Goal: Task Accomplishment & Management: Manage account settings

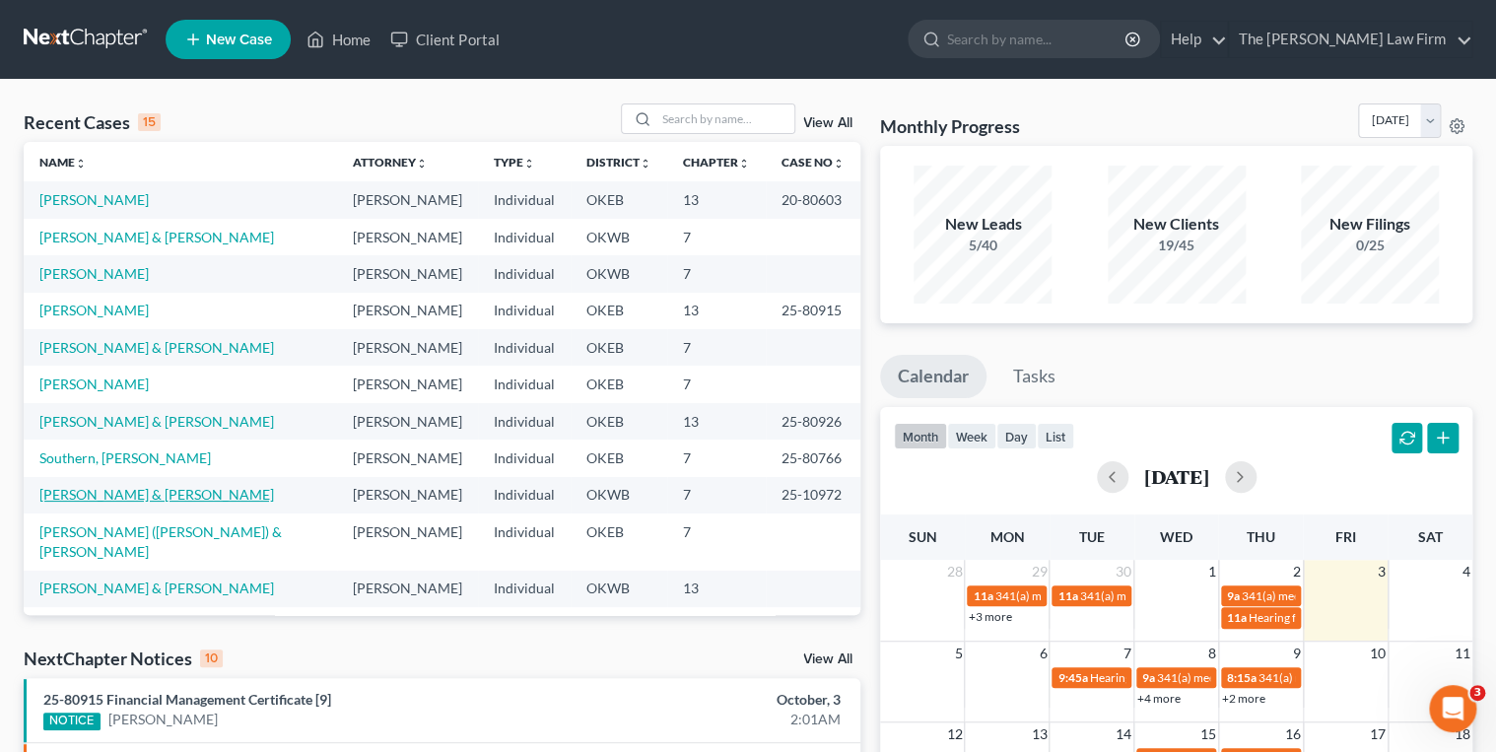
click at [122, 488] on link "[PERSON_NAME] & [PERSON_NAME]" at bounding box center [156, 494] width 235 height 17
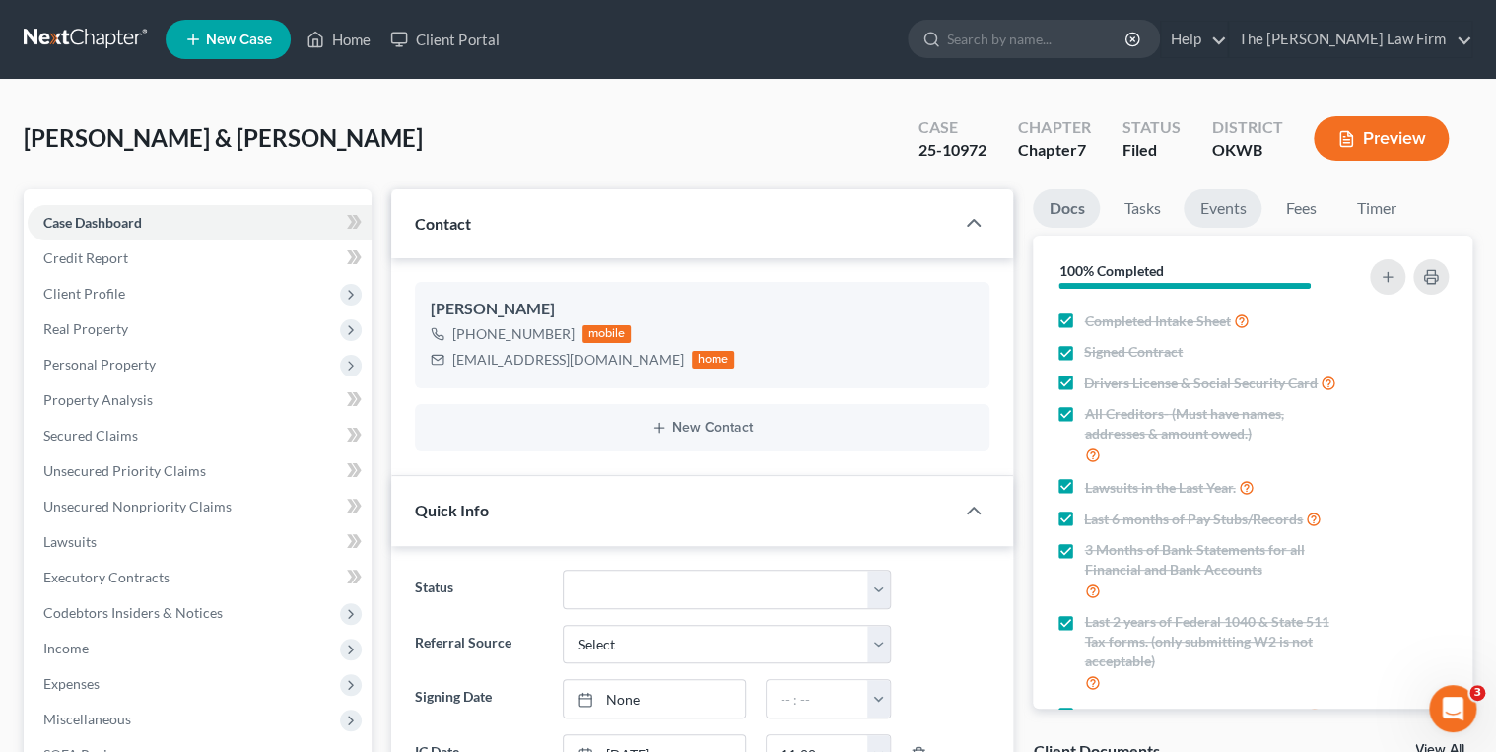
click at [1235, 203] on link "Events" at bounding box center [1223, 208] width 78 height 38
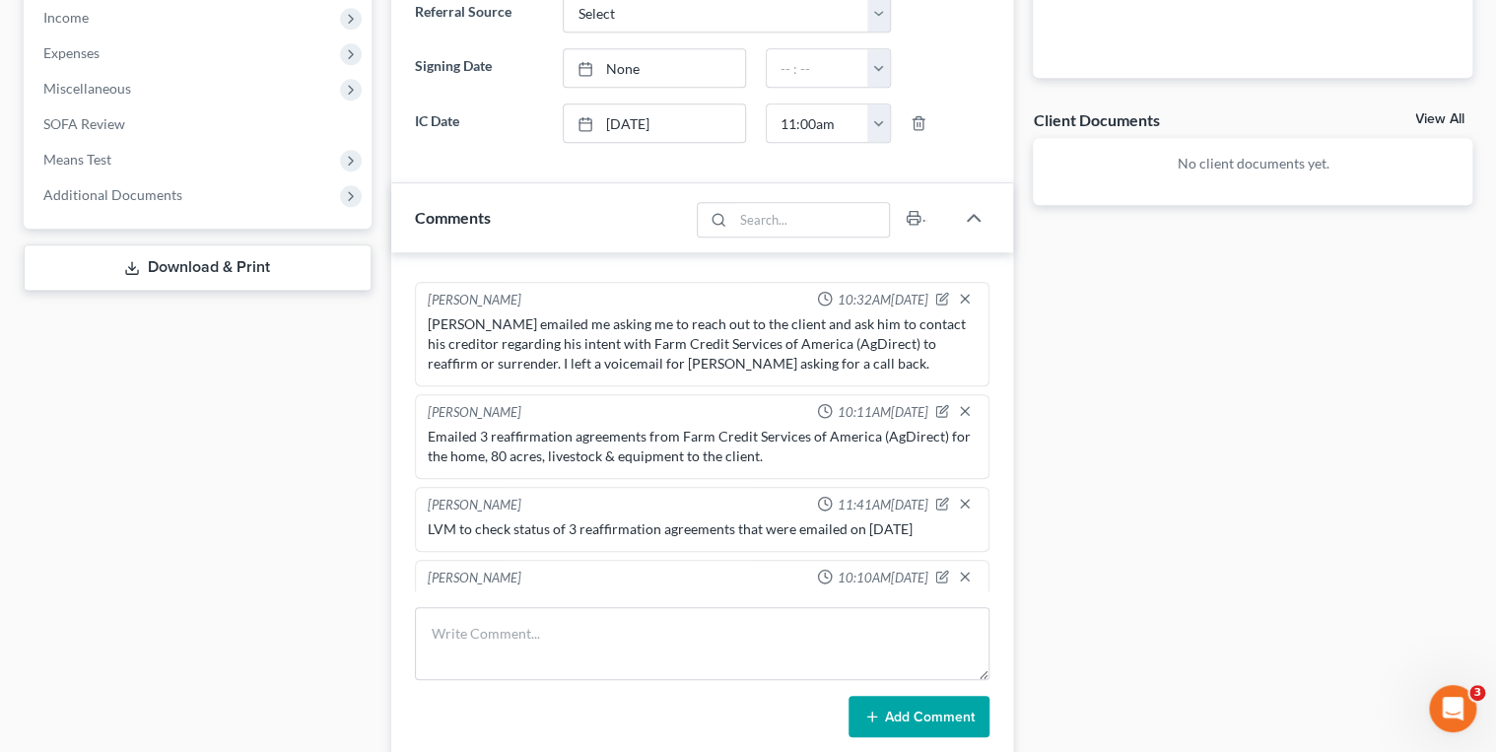
scroll to position [640, 0]
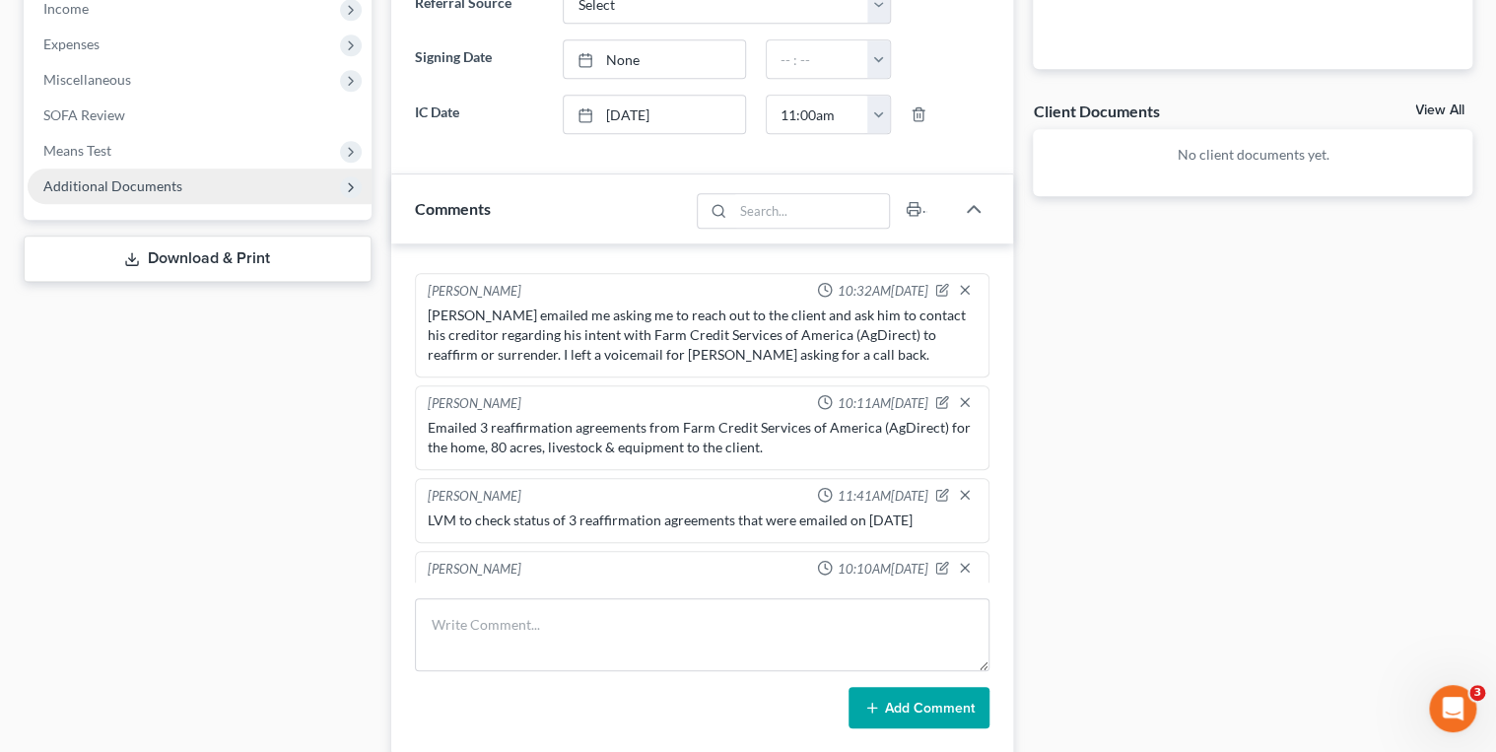
click at [119, 187] on span "Additional Documents" at bounding box center [112, 185] width 139 height 17
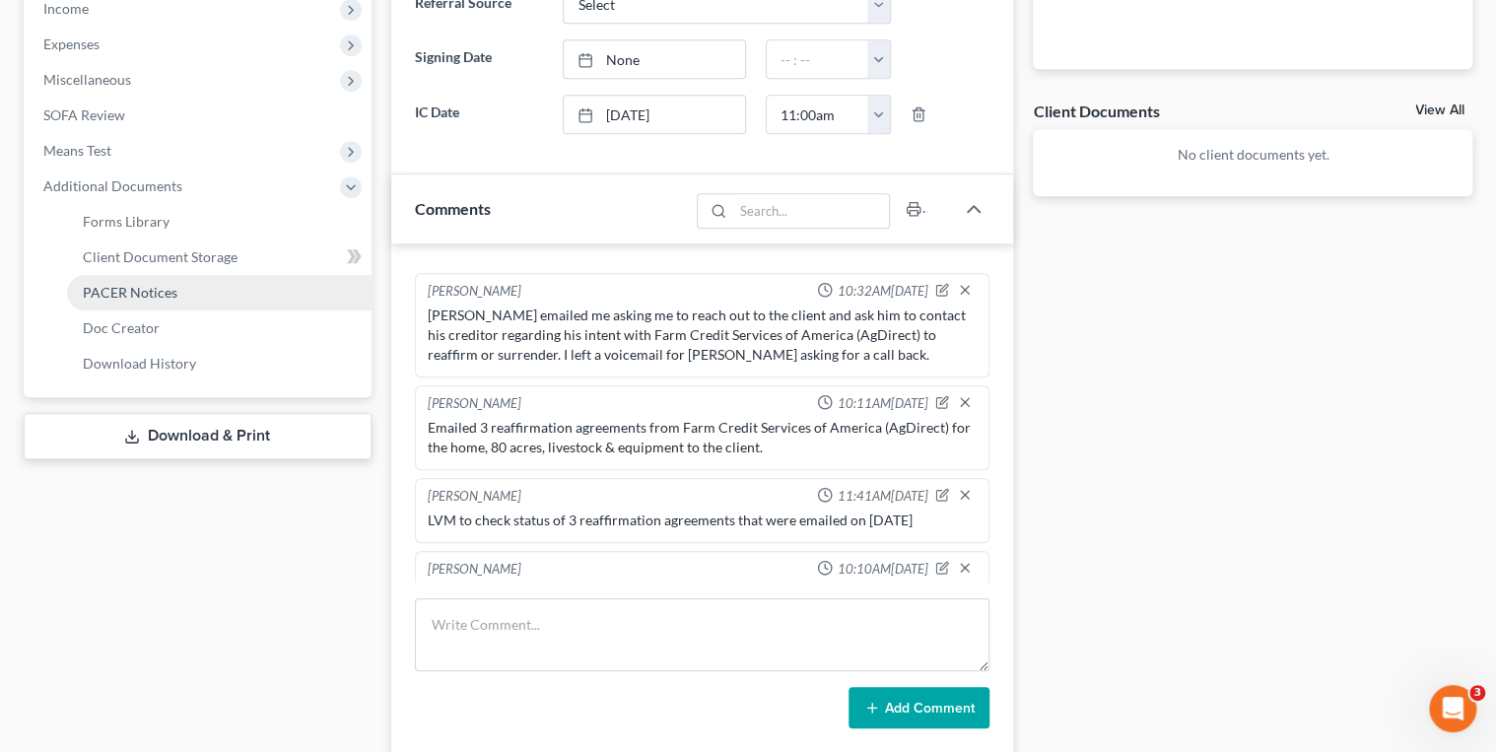
click at [133, 299] on span "PACER Notices" at bounding box center [130, 292] width 95 height 17
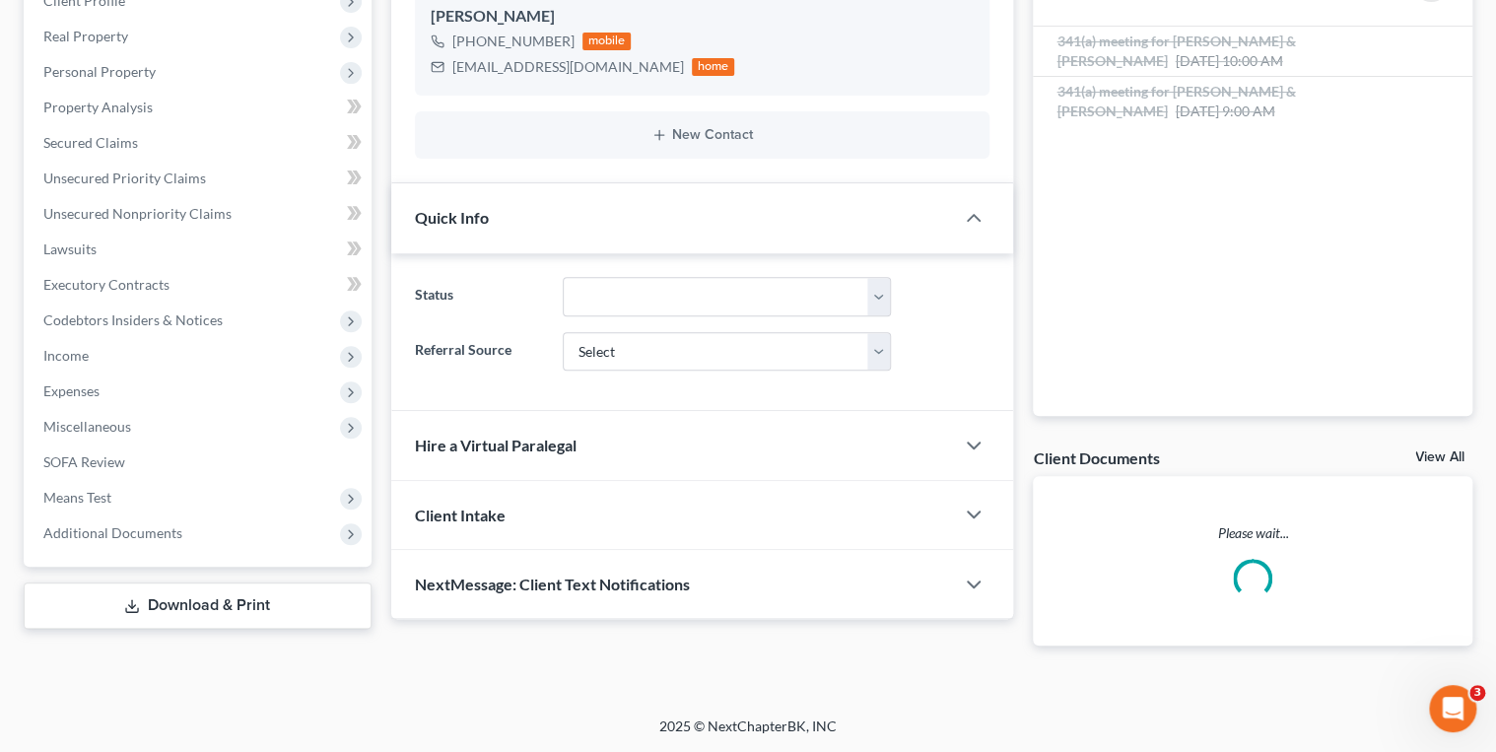
scroll to position [292, 0]
click at [150, 536] on span "Additional Documents" at bounding box center [112, 533] width 139 height 17
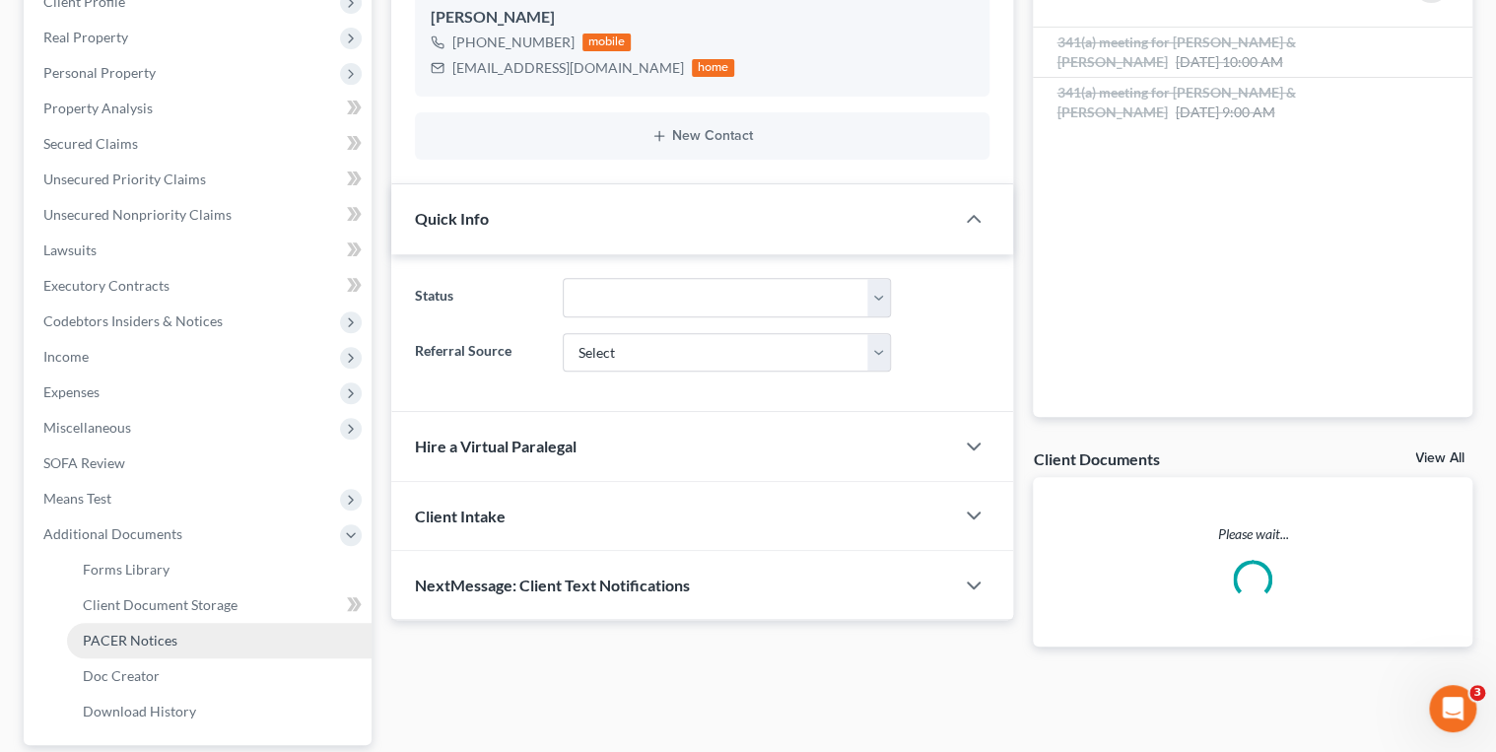
click at [206, 641] on link "PACER Notices" at bounding box center [219, 640] width 305 height 35
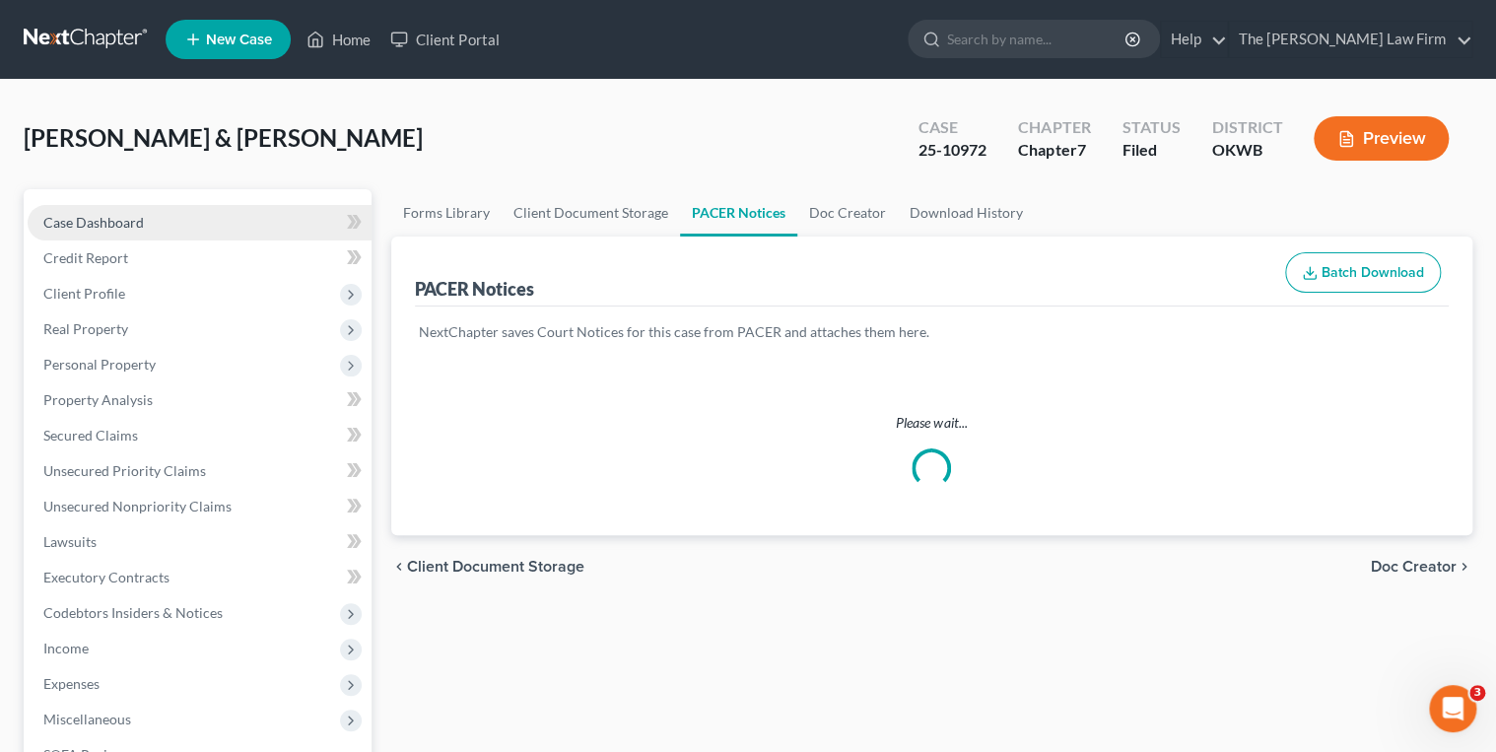
click at [217, 229] on link "Case Dashboard" at bounding box center [200, 222] width 344 height 35
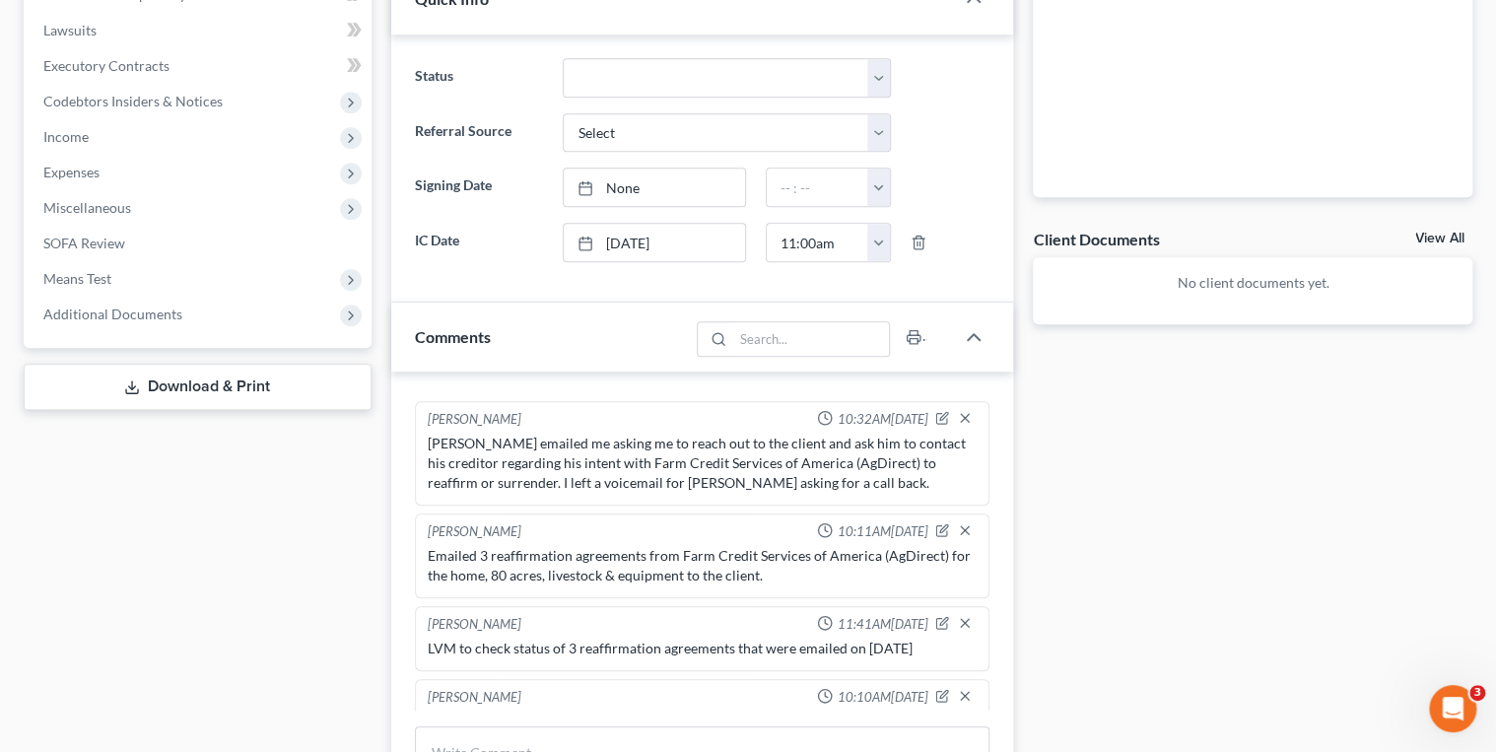
scroll to position [535, 0]
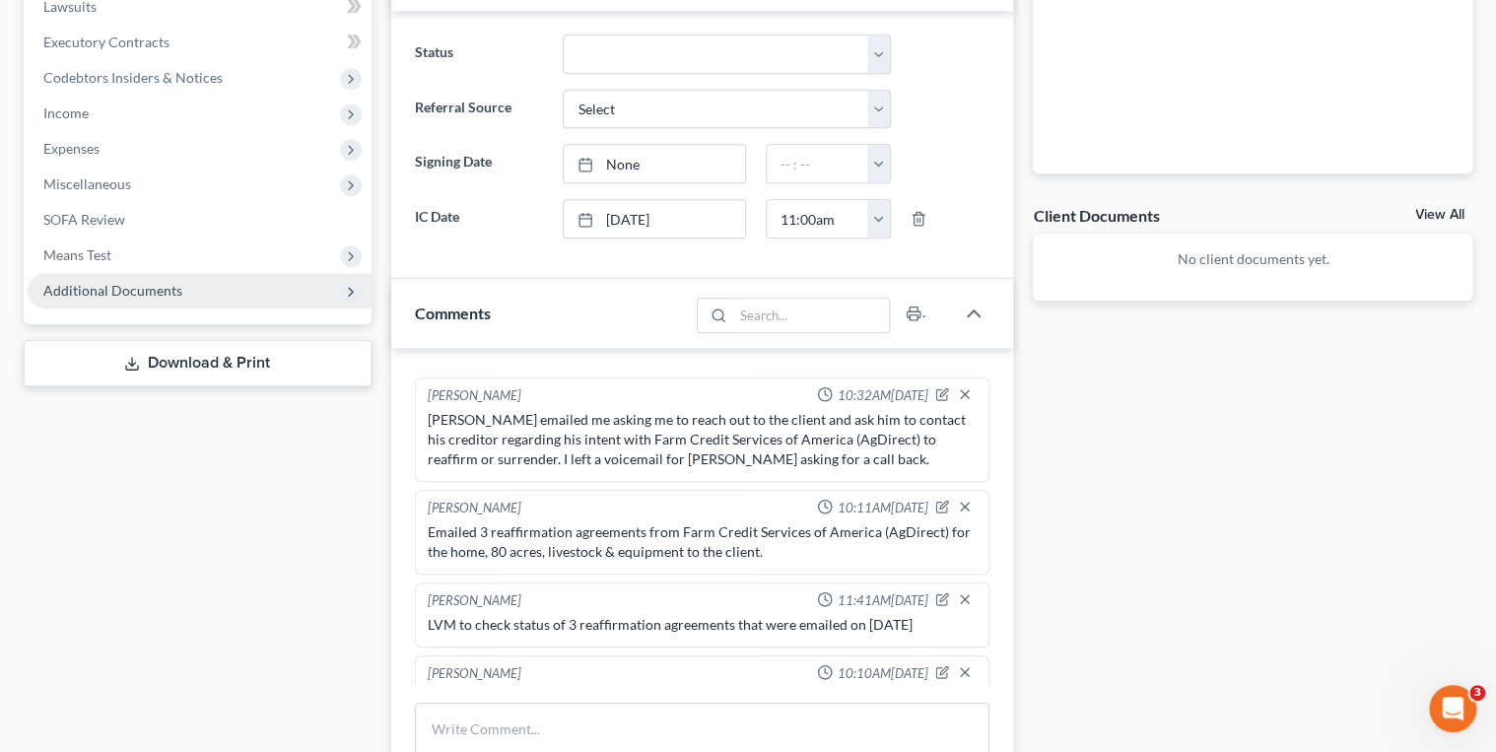
click at [206, 292] on span "Additional Documents" at bounding box center [200, 290] width 344 height 35
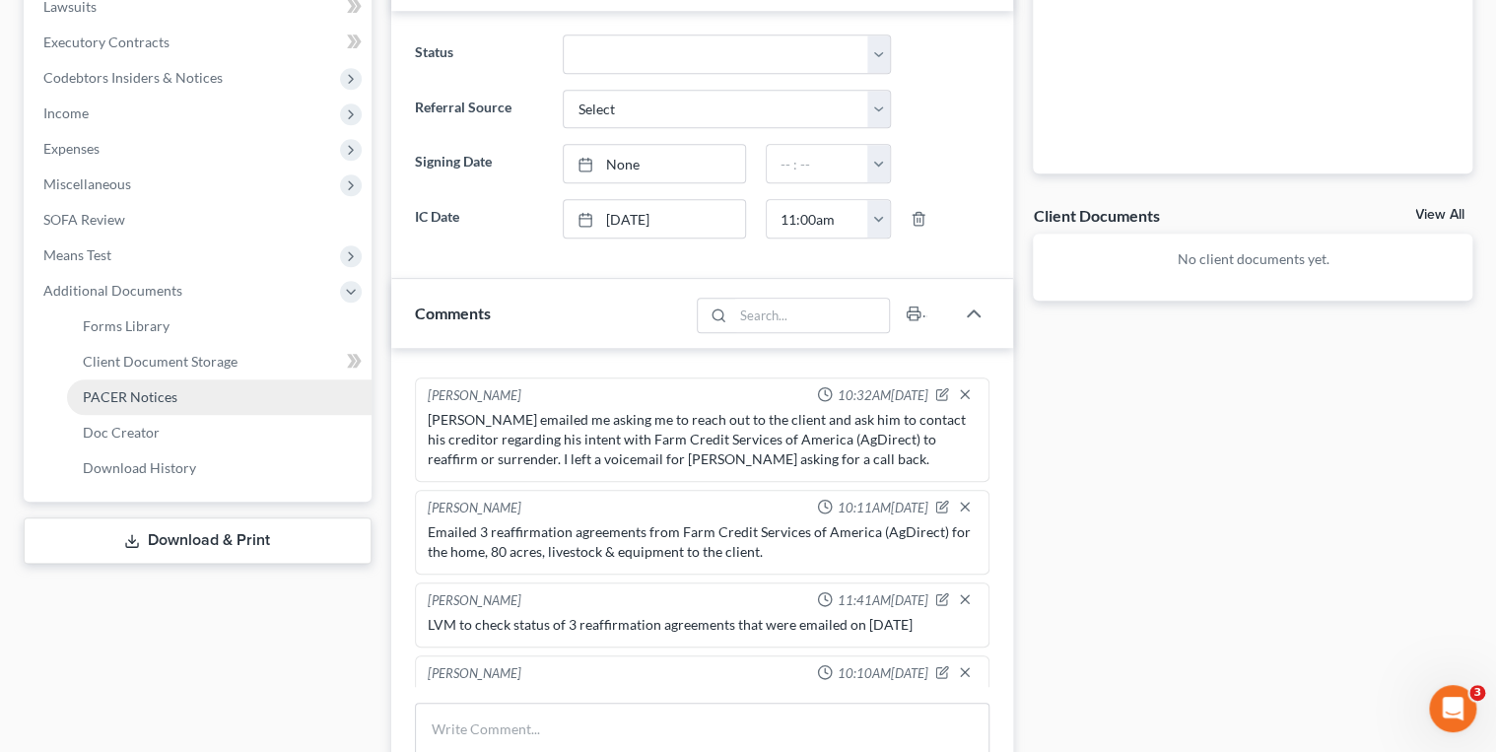
click at [189, 391] on link "PACER Notices" at bounding box center [219, 396] width 305 height 35
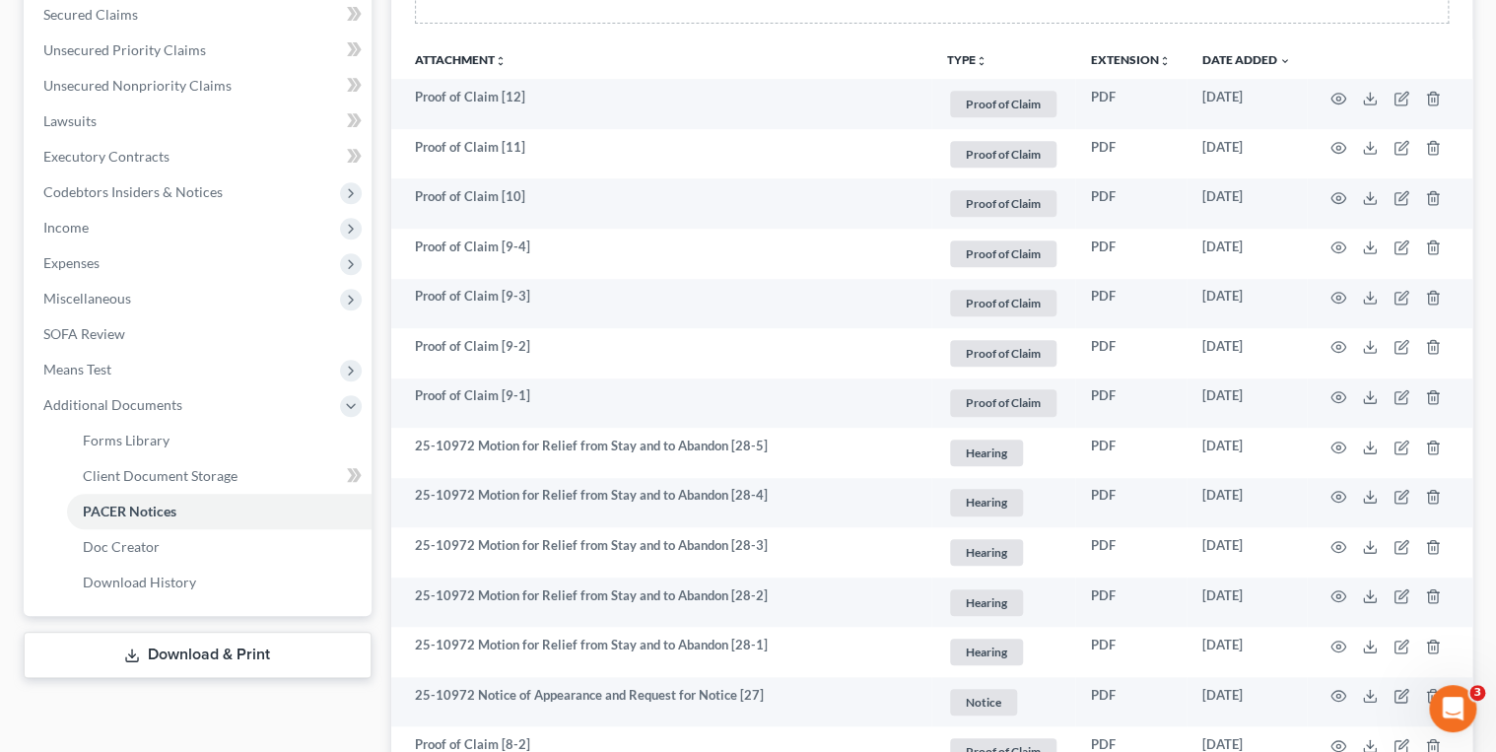
scroll to position [426, 0]
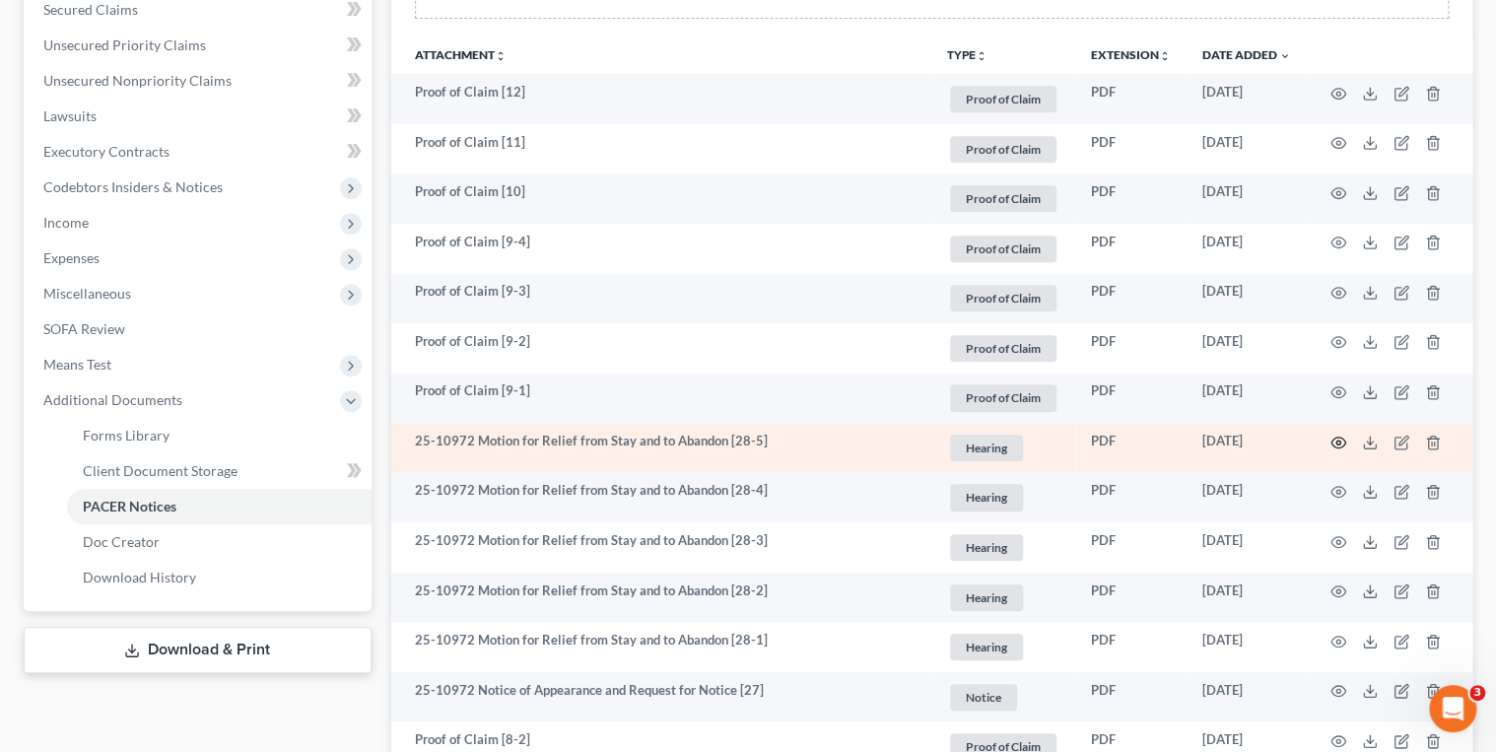
click at [1337, 443] on circle "button" at bounding box center [1339, 443] width 4 height 4
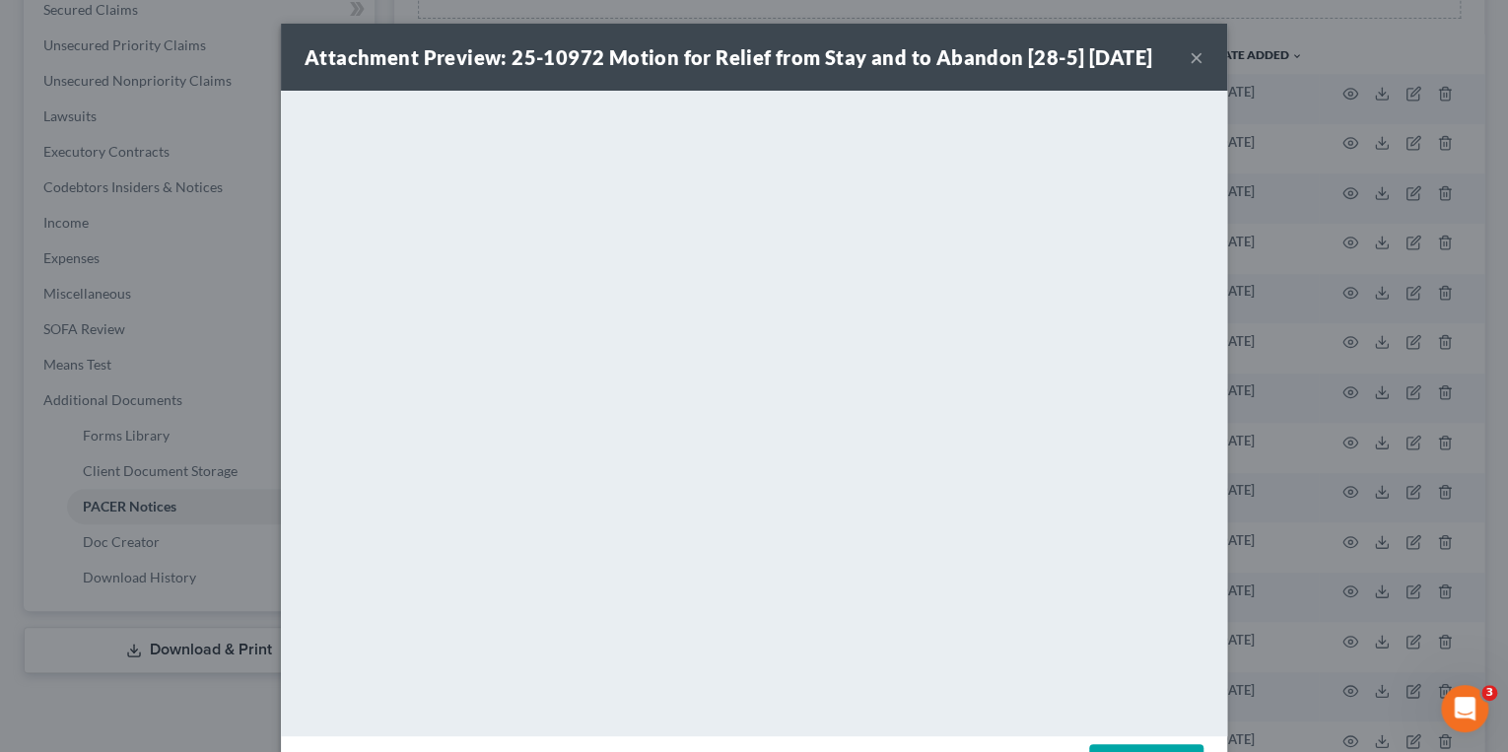
click at [1191, 59] on button "×" at bounding box center [1197, 57] width 14 height 24
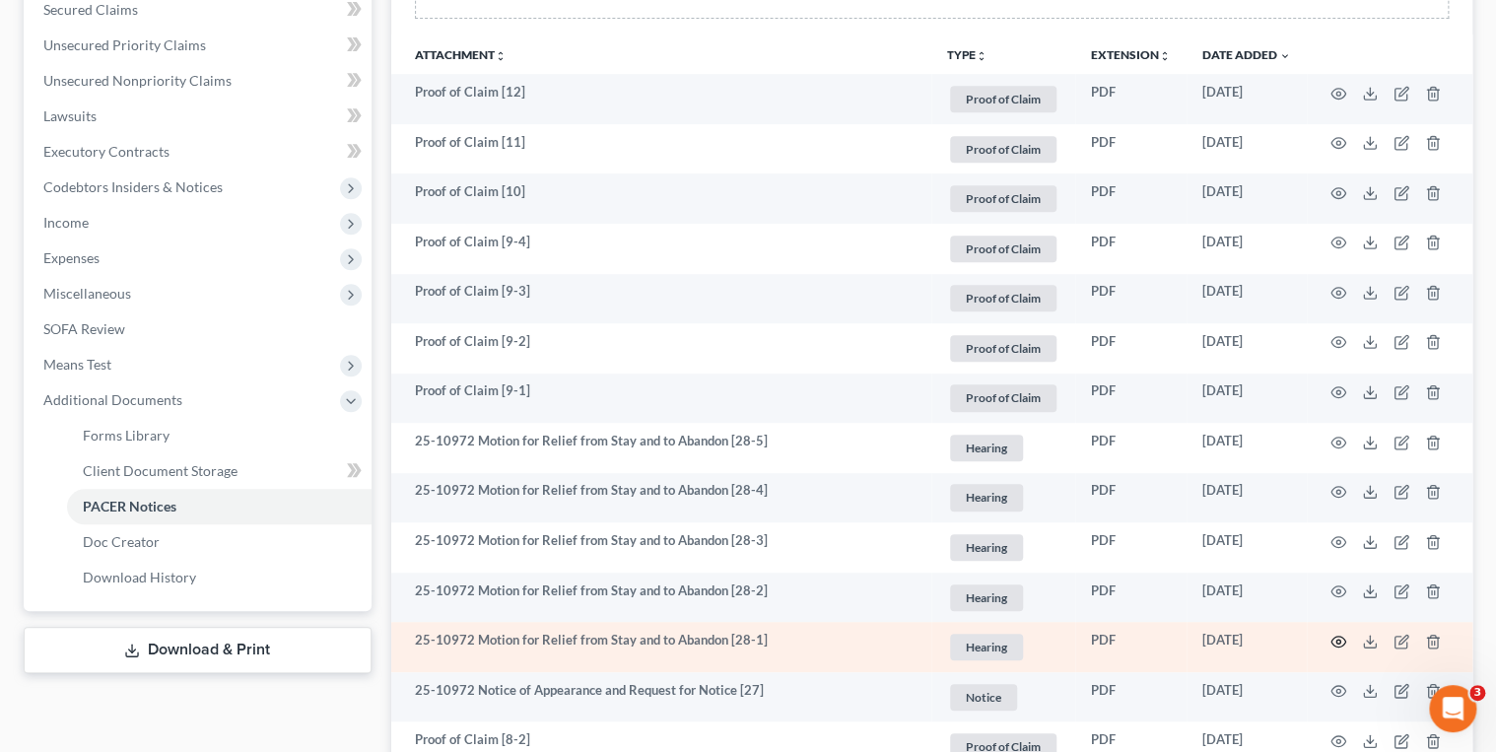
click at [1338, 639] on icon "button" at bounding box center [1339, 642] width 16 height 16
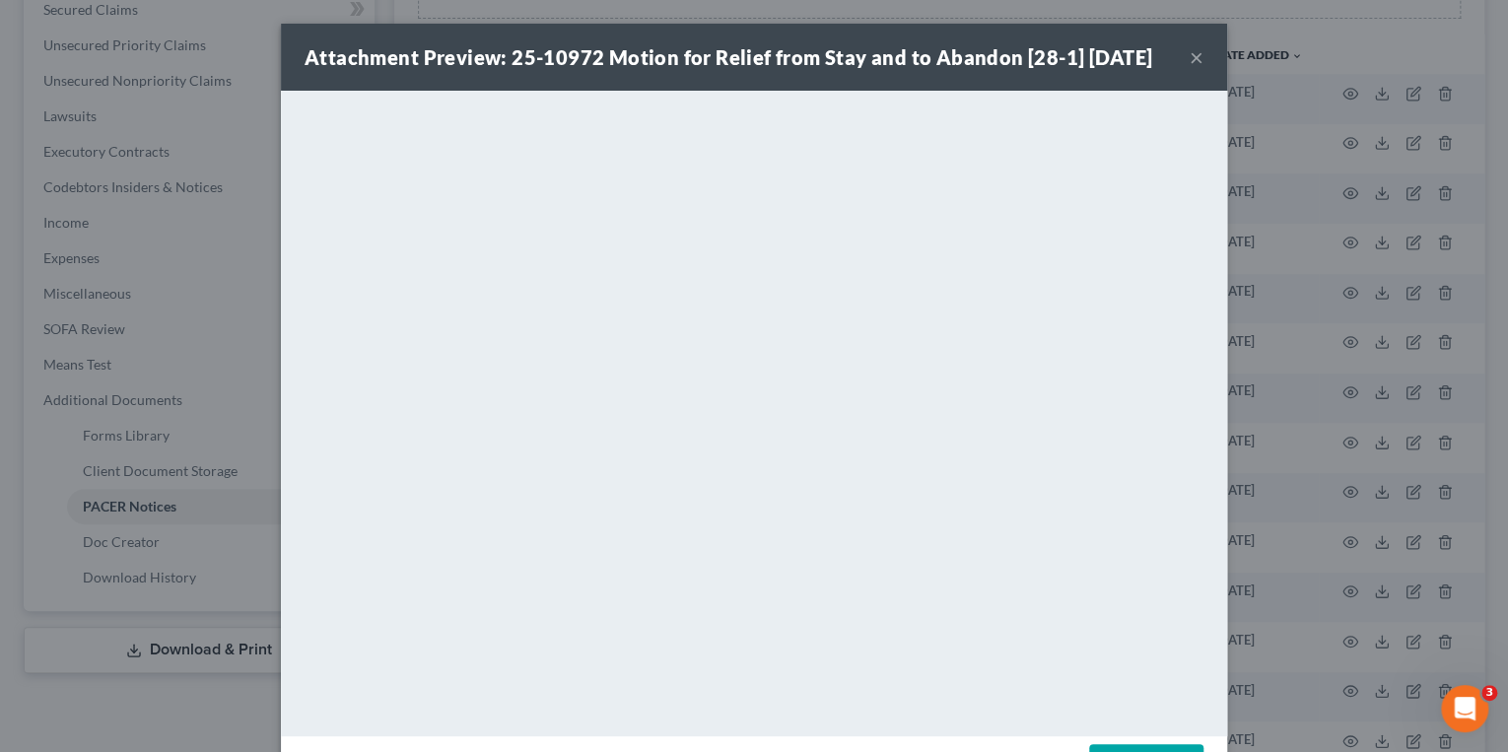
click at [1190, 63] on button "×" at bounding box center [1197, 57] width 14 height 24
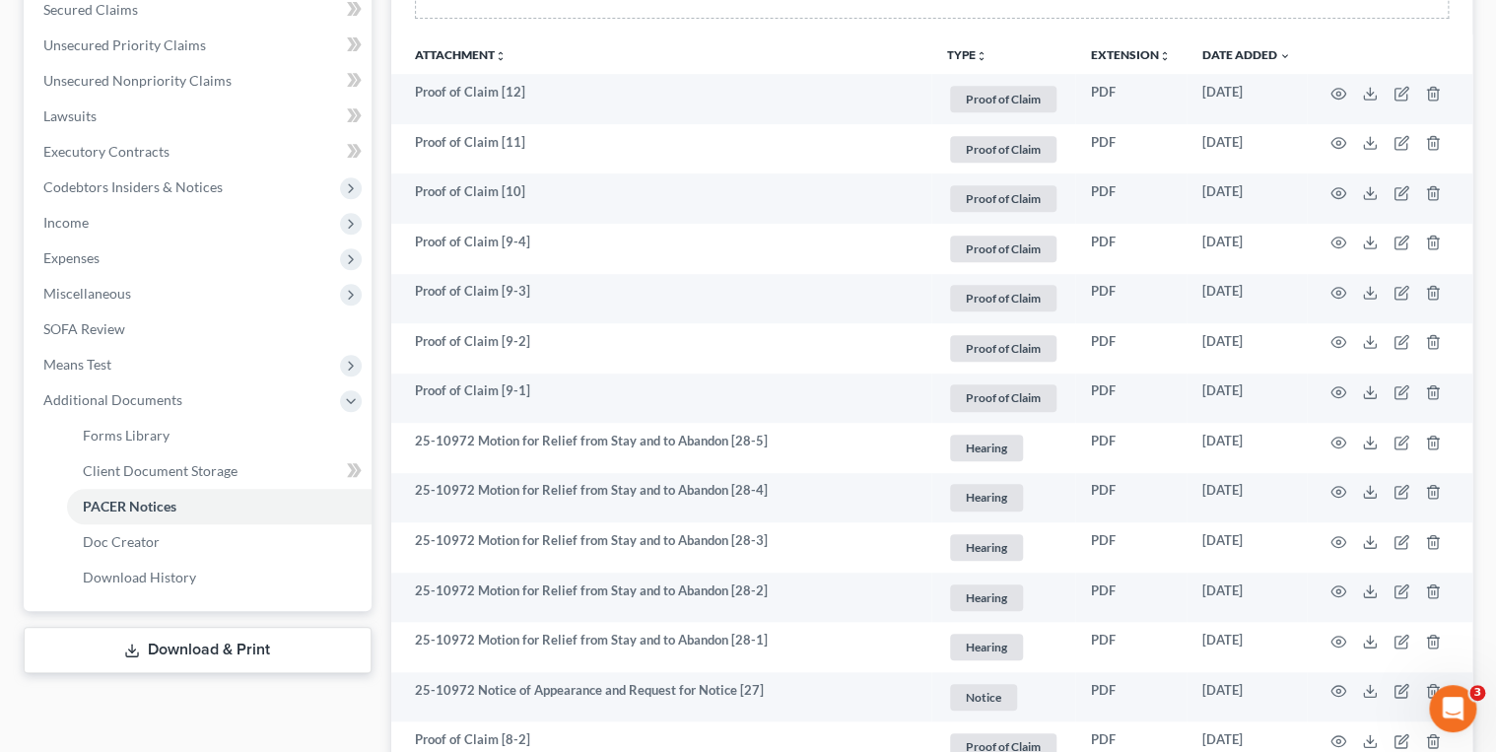
scroll to position [0, 0]
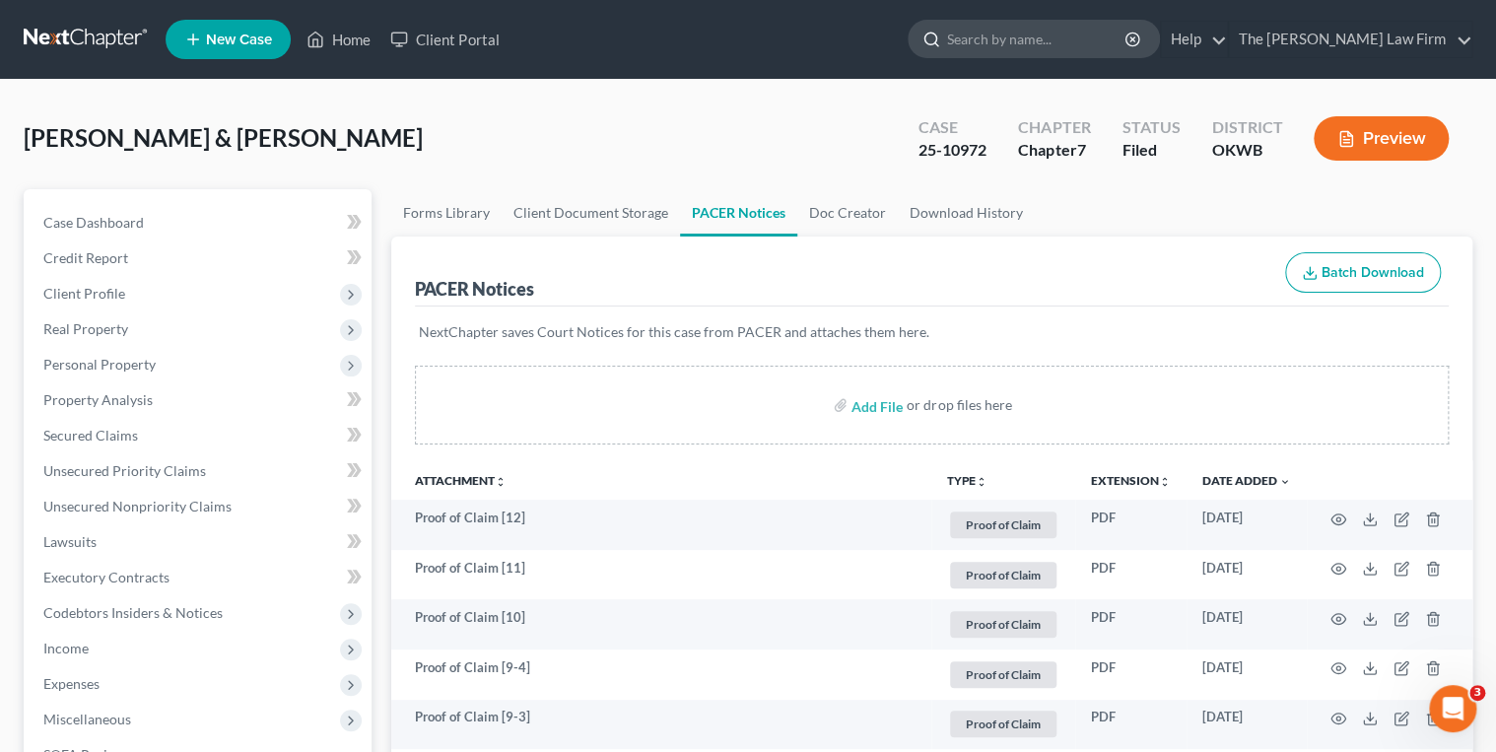
click at [1128, 39] on input "search" at bounding box center [1037, 39] width 180 height 36
click at [216, 224] on link "Case Dashboard" at bounding box center [200, 222] width 344 height 35
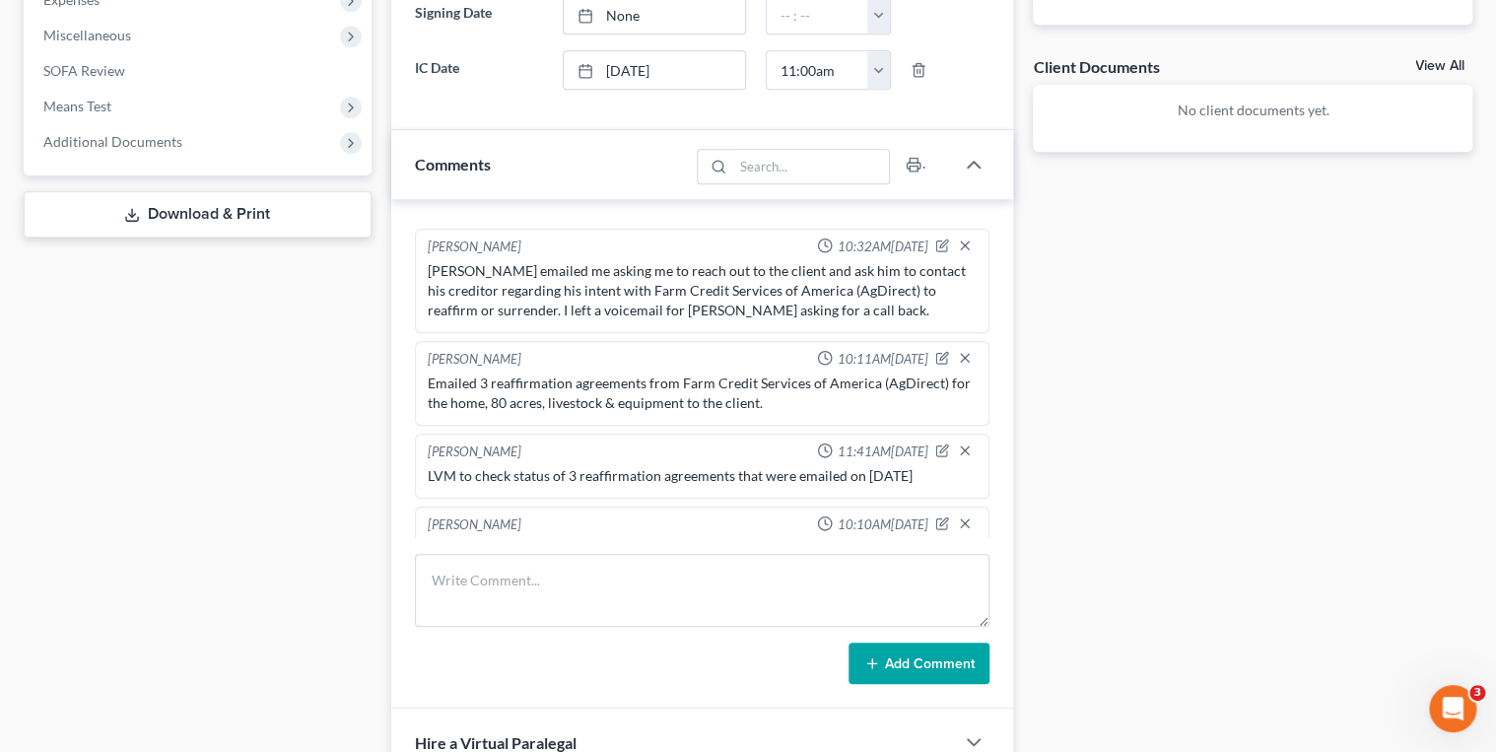
scroll to position [703, 0]
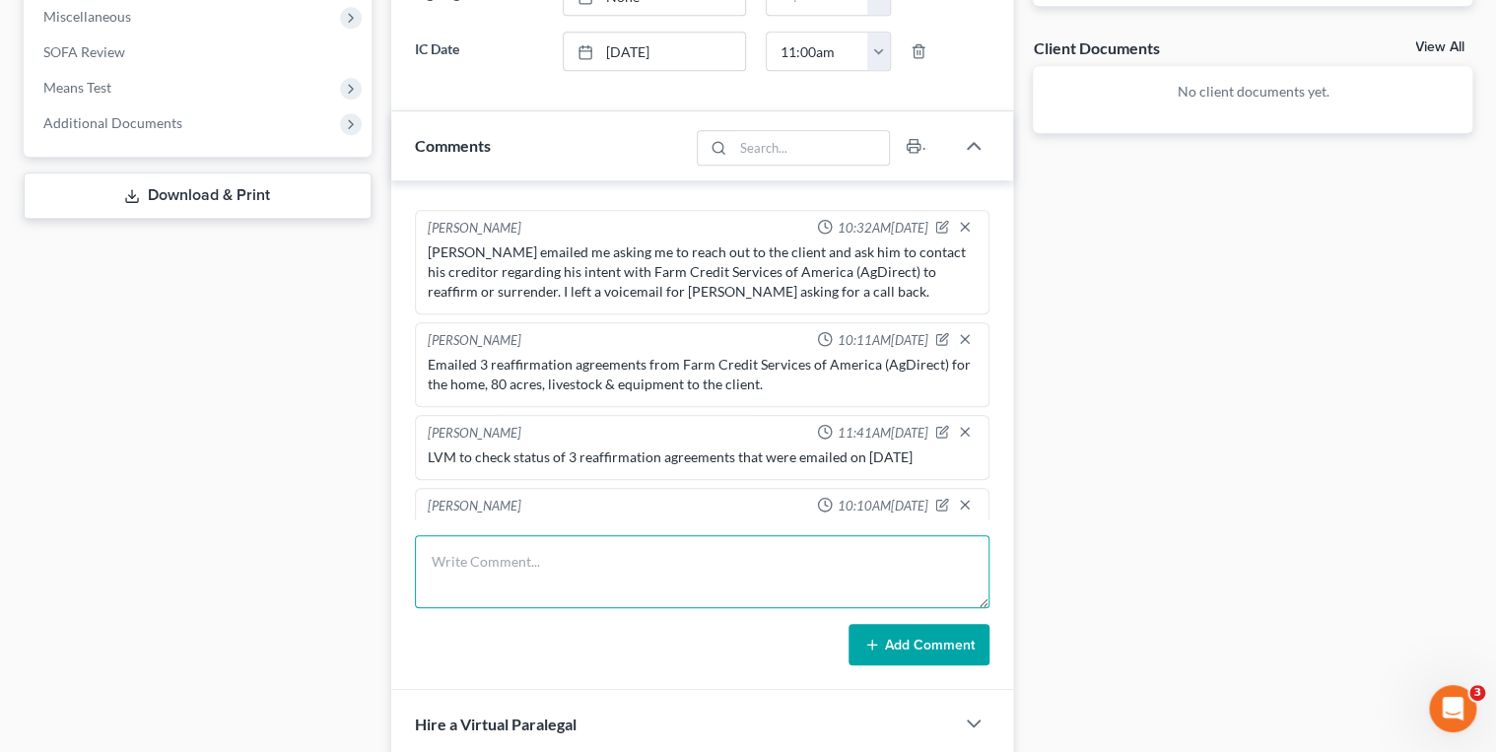
click at [726, 569] on textarea at bounding box center [703, 571] width 576 height 73
paste textarea "tellett@hallestill.com"
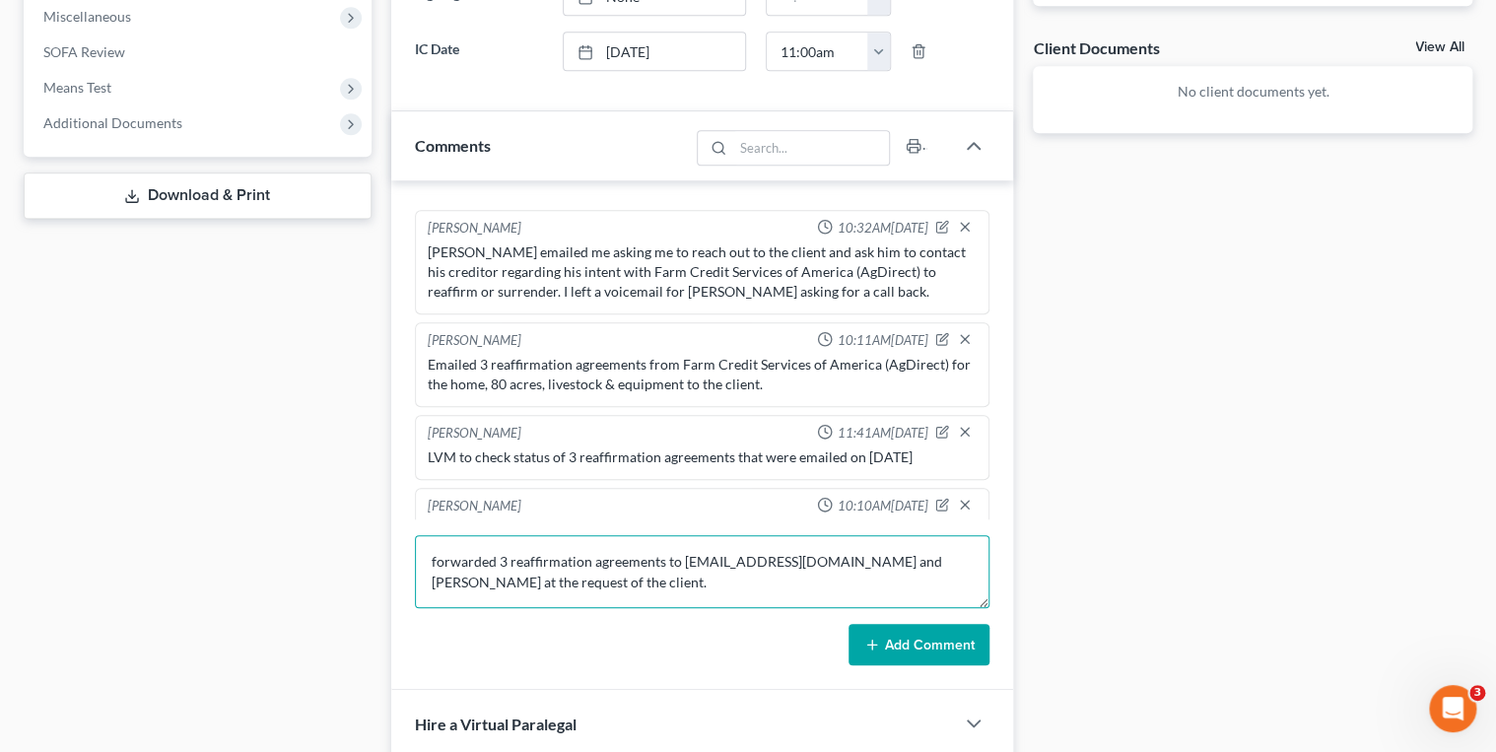
type textarea "forwarded 3 reaffirmation agreements to tellett@hallestill.com and Paul at the …"
click at [923, 643] on button "Add Comment" at bounding box center [919, 644] width 141 height 41
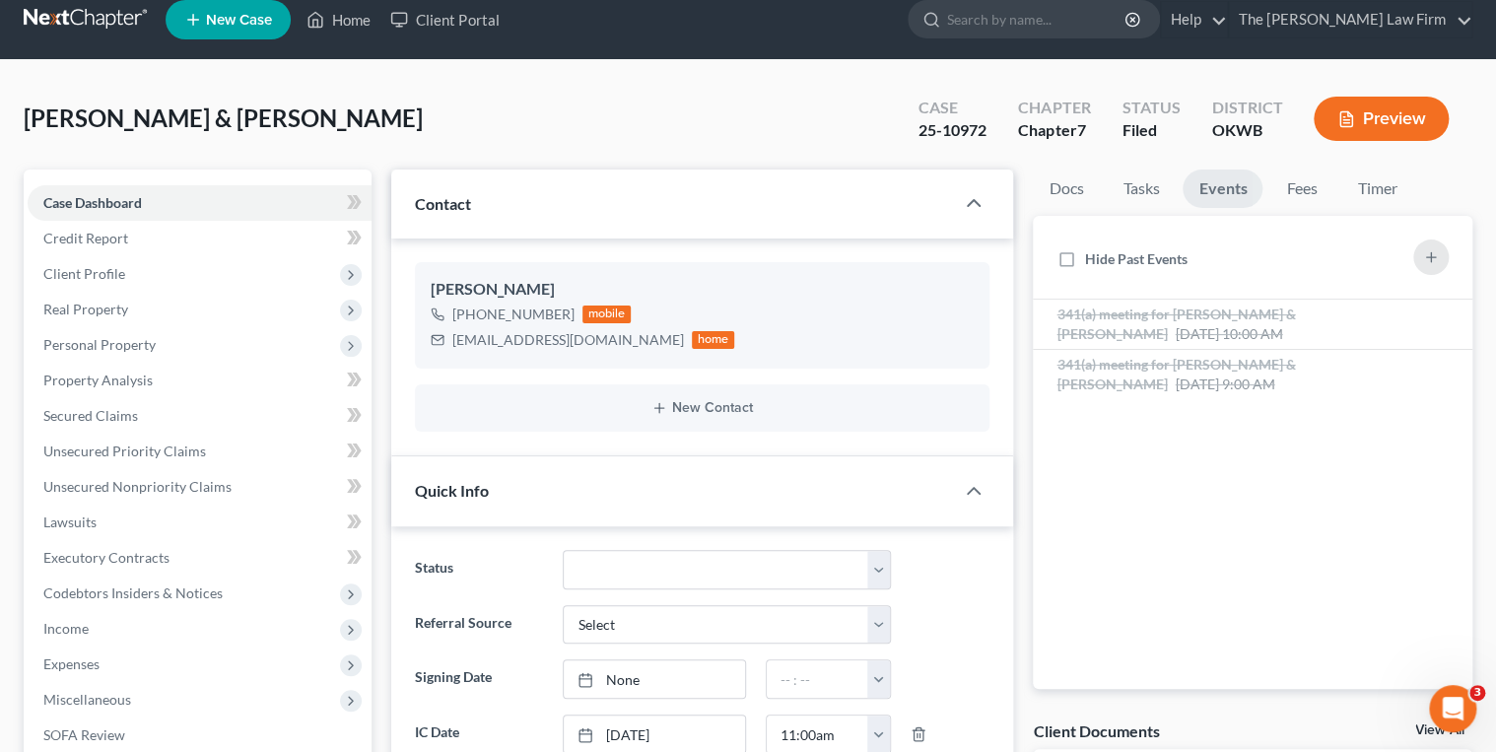
scroll to position [0, 0]
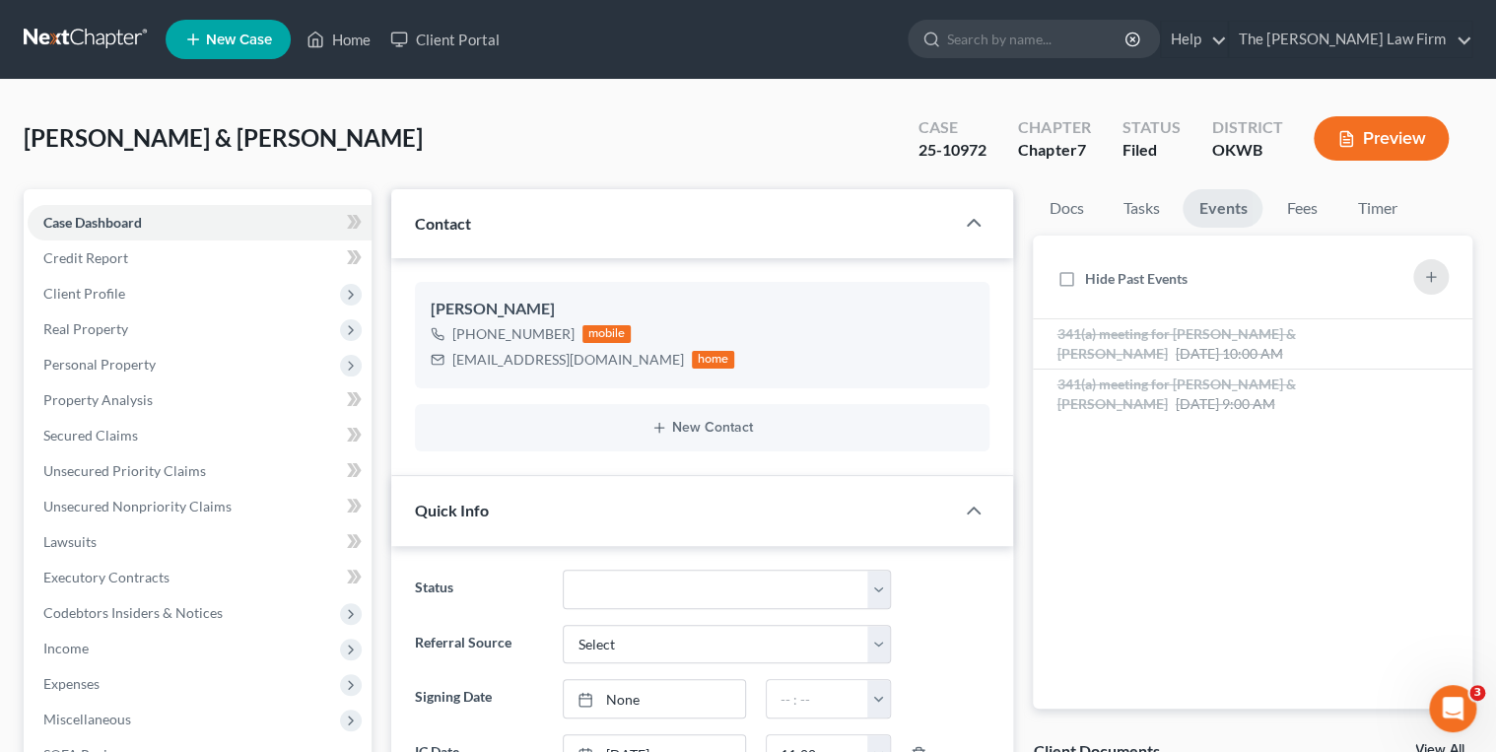
click at [121, 39] on link at bounding box center [87, 39] width 126 height 35
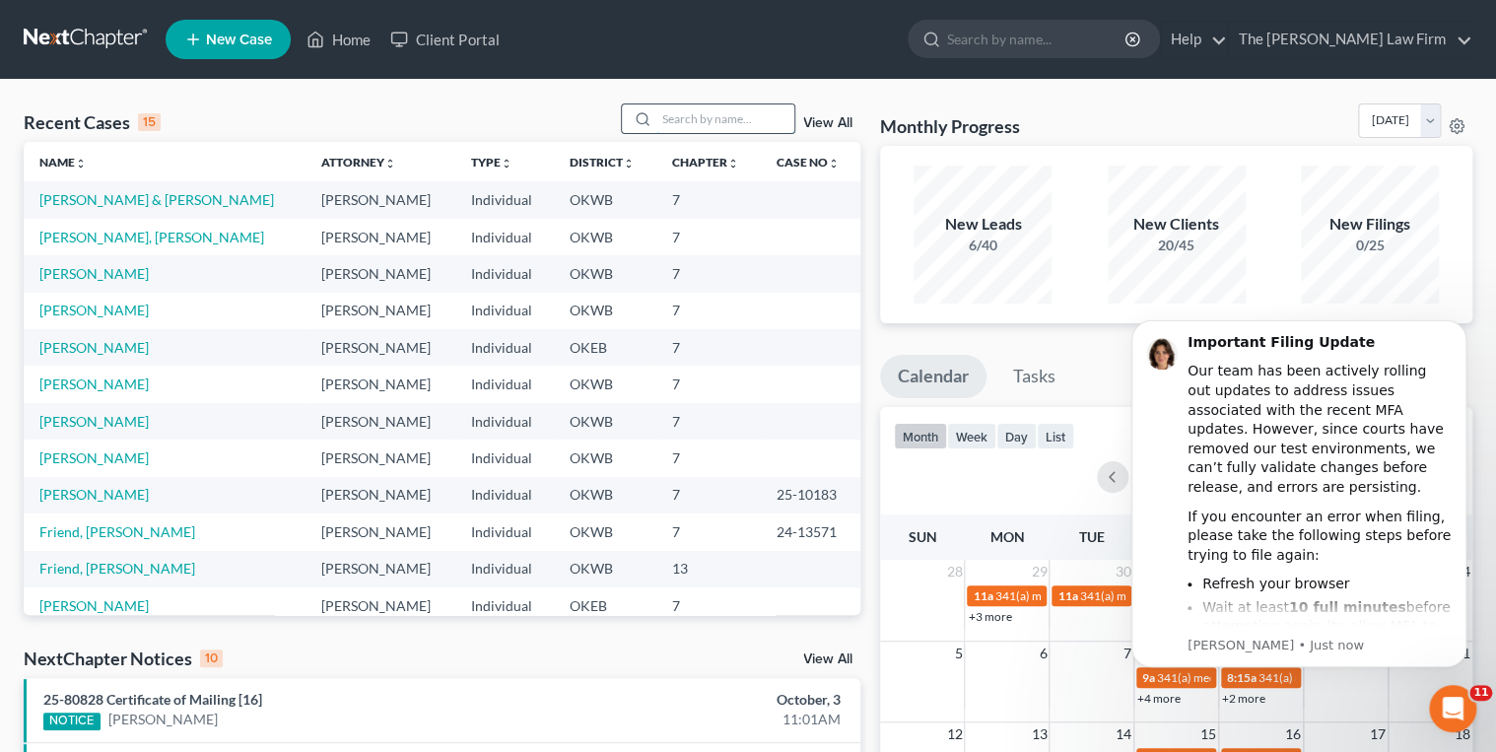
click at [700, 121] on input "search" at bounding box center [725, 118] width 138 height 29
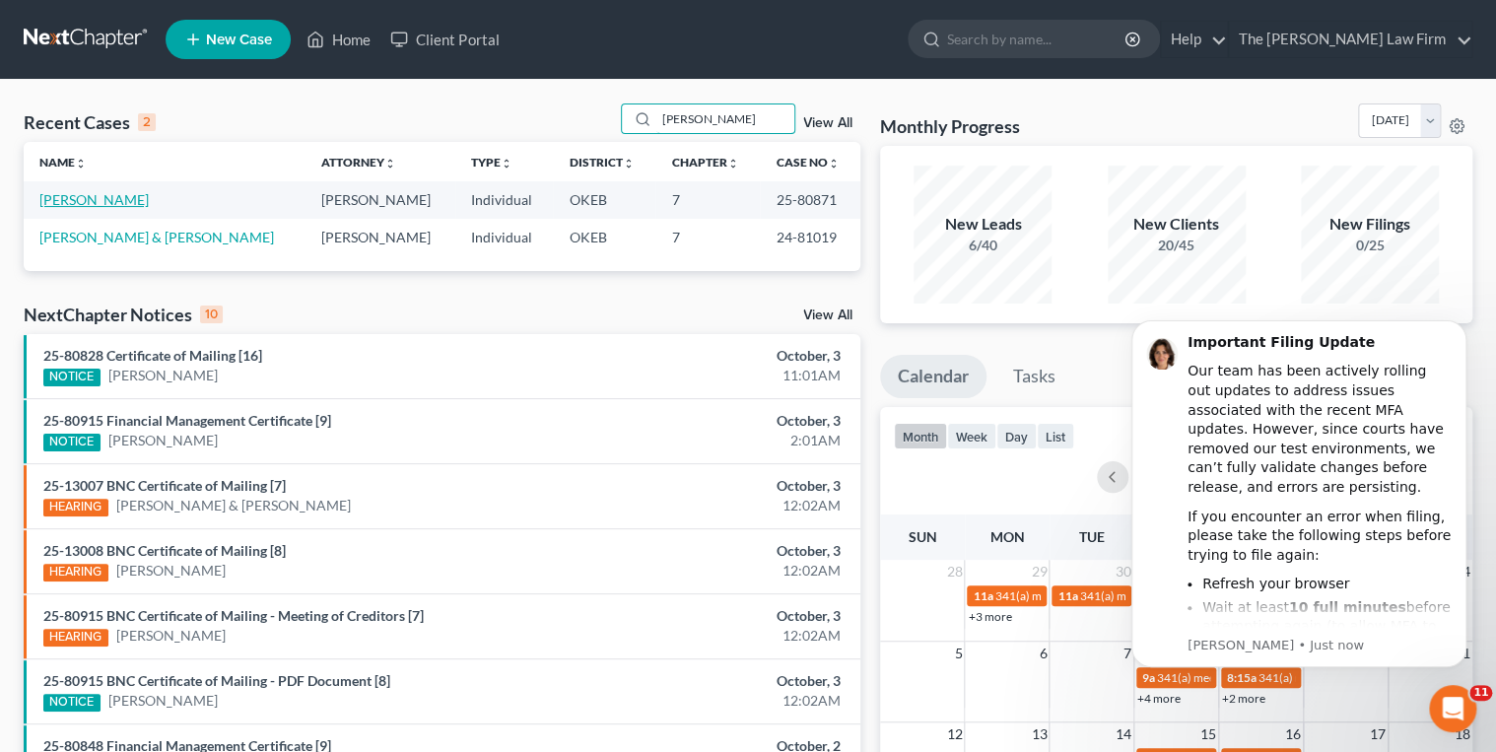
type input "[PERSON_NAME]"
click at [103, 193] on link "[PERSON_NAME]" at bounding box center [93, 199] width 109 height 17
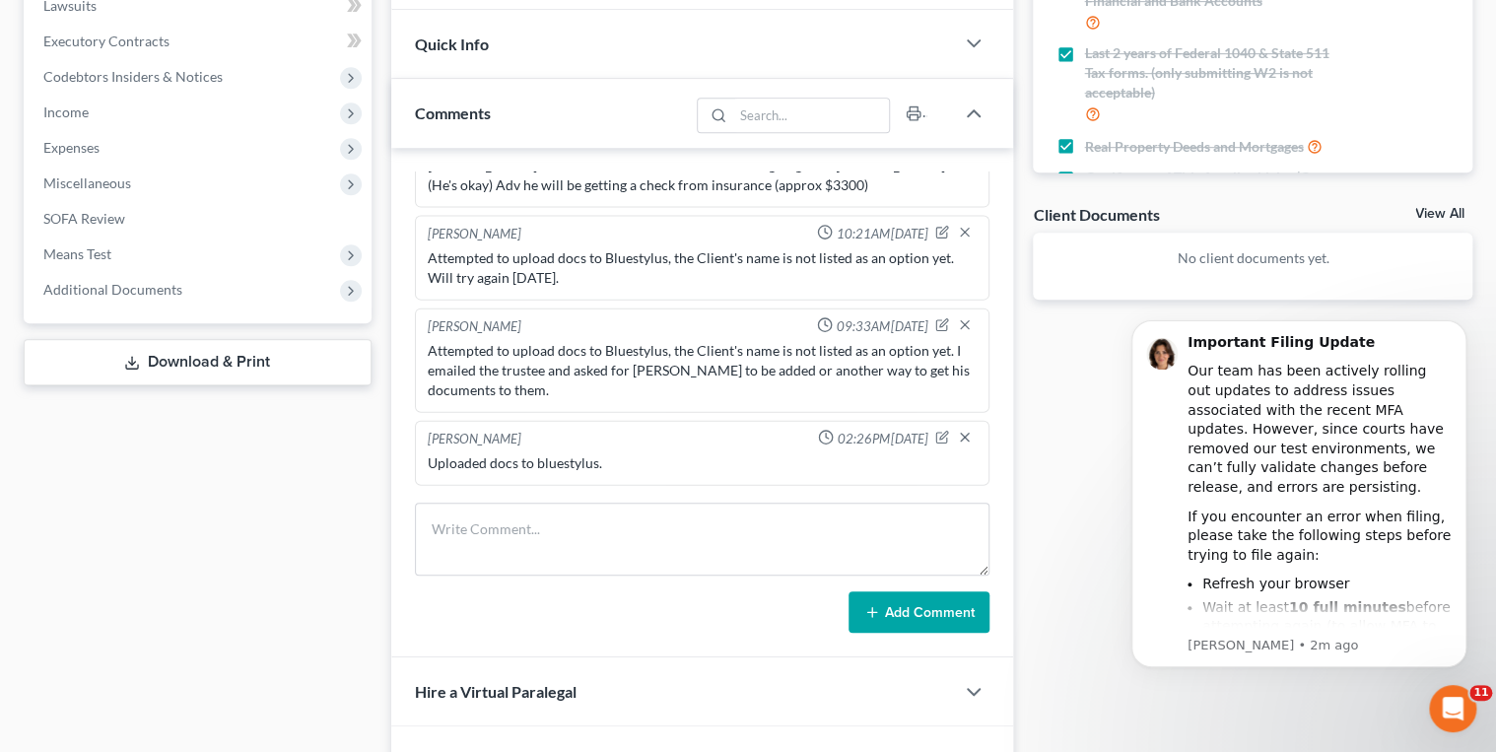
scroll to position [640, 0]
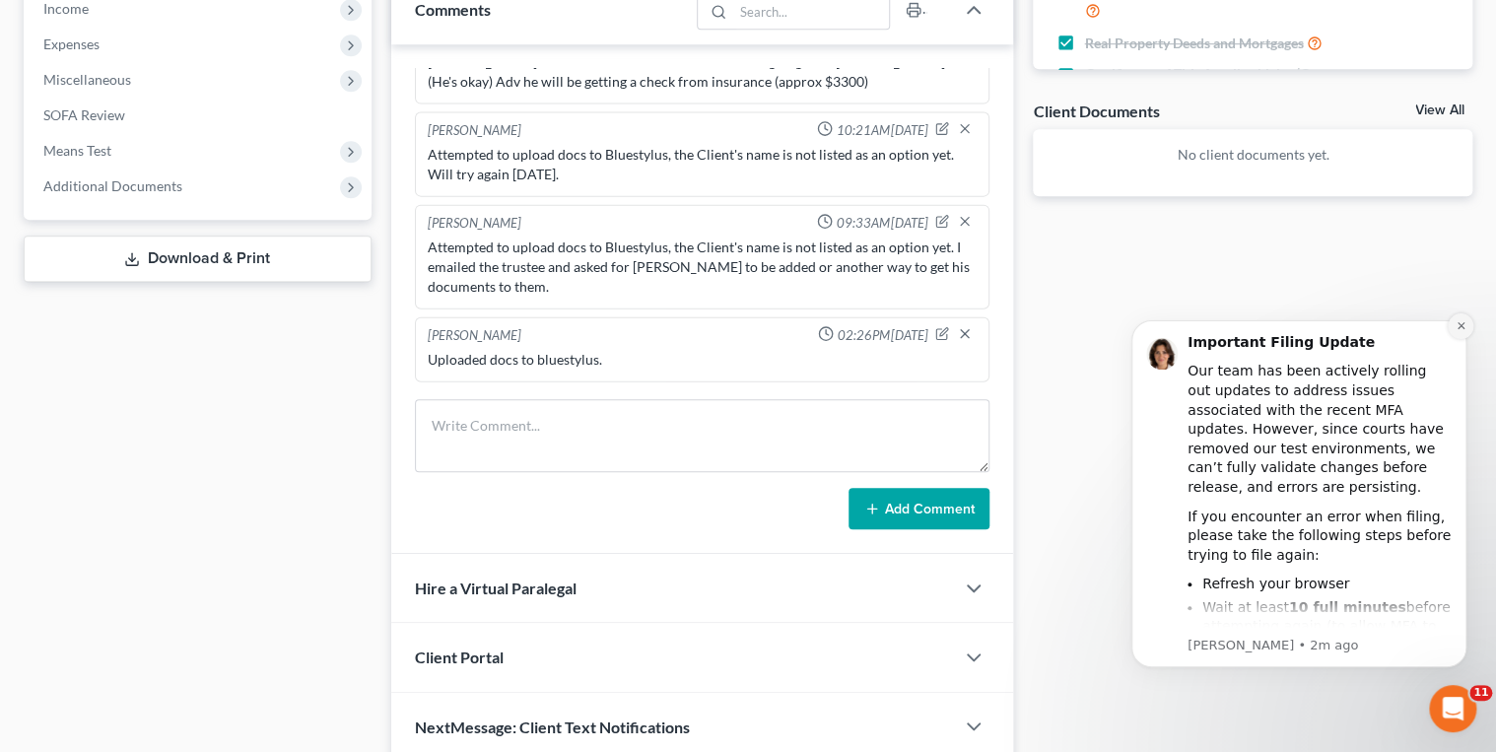
click at [1452, 330] on button "Dismiss notification" at bounding box center [1461, 326] width 26 height 26
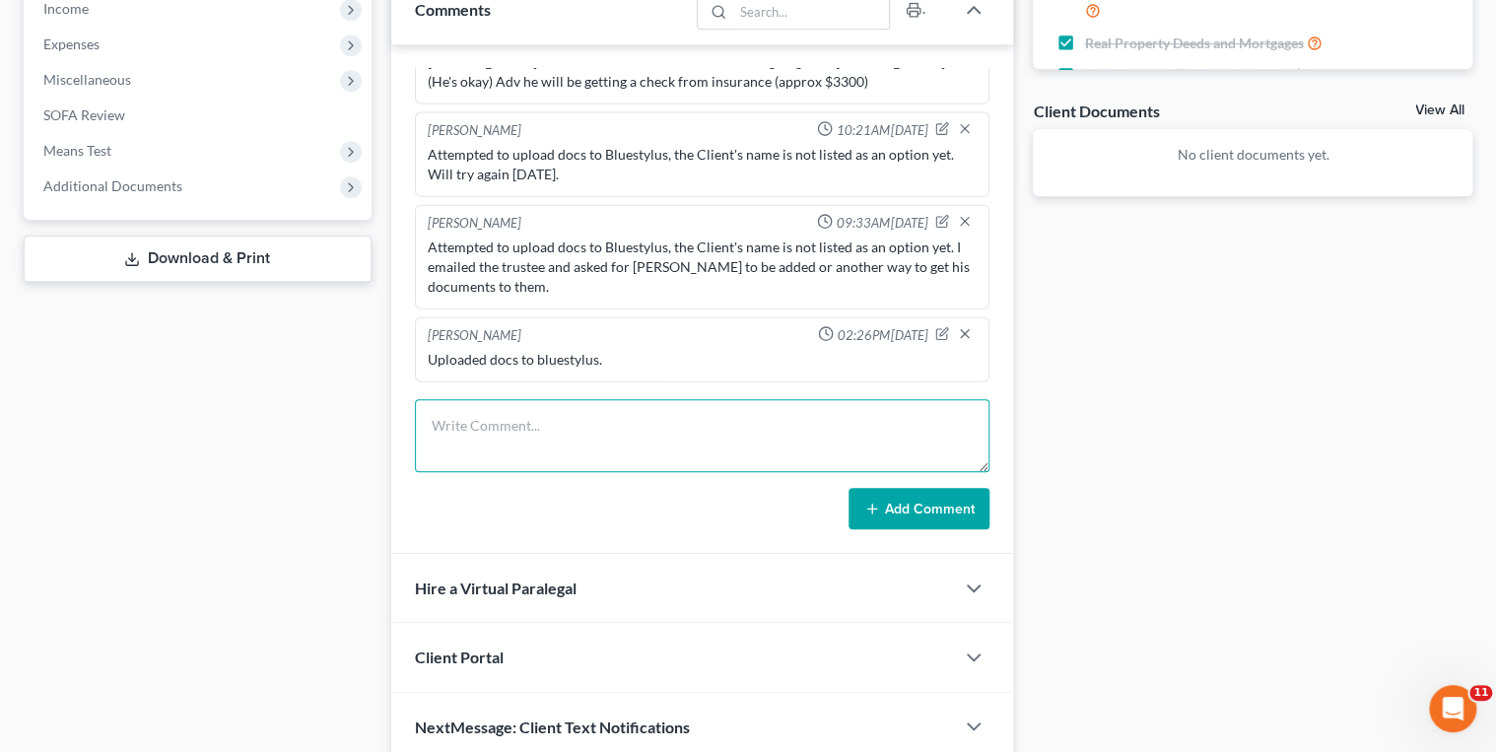
click at [465, 420] on textarea at bounding box center [703, 435] width 576 height 73
click at [462, 422] on textarea "2015 Dodge Ram. 2003 Dodge Ram." at bounding box center [703, 435] width 576 height 73
click at [675, 420] on textarea "2017 Dodge Ram. 2003 Dodge Ram." at bounding box center [703, 435] width 576 height 73
click at [428, 426] on textarea "2017 Dodge Ram. 2003 Dodge Ram, 2018 Wildwood RV, 2008 Fourwinds Boat, and 2016…" at bounding box center [703, 435] width 576 height 73
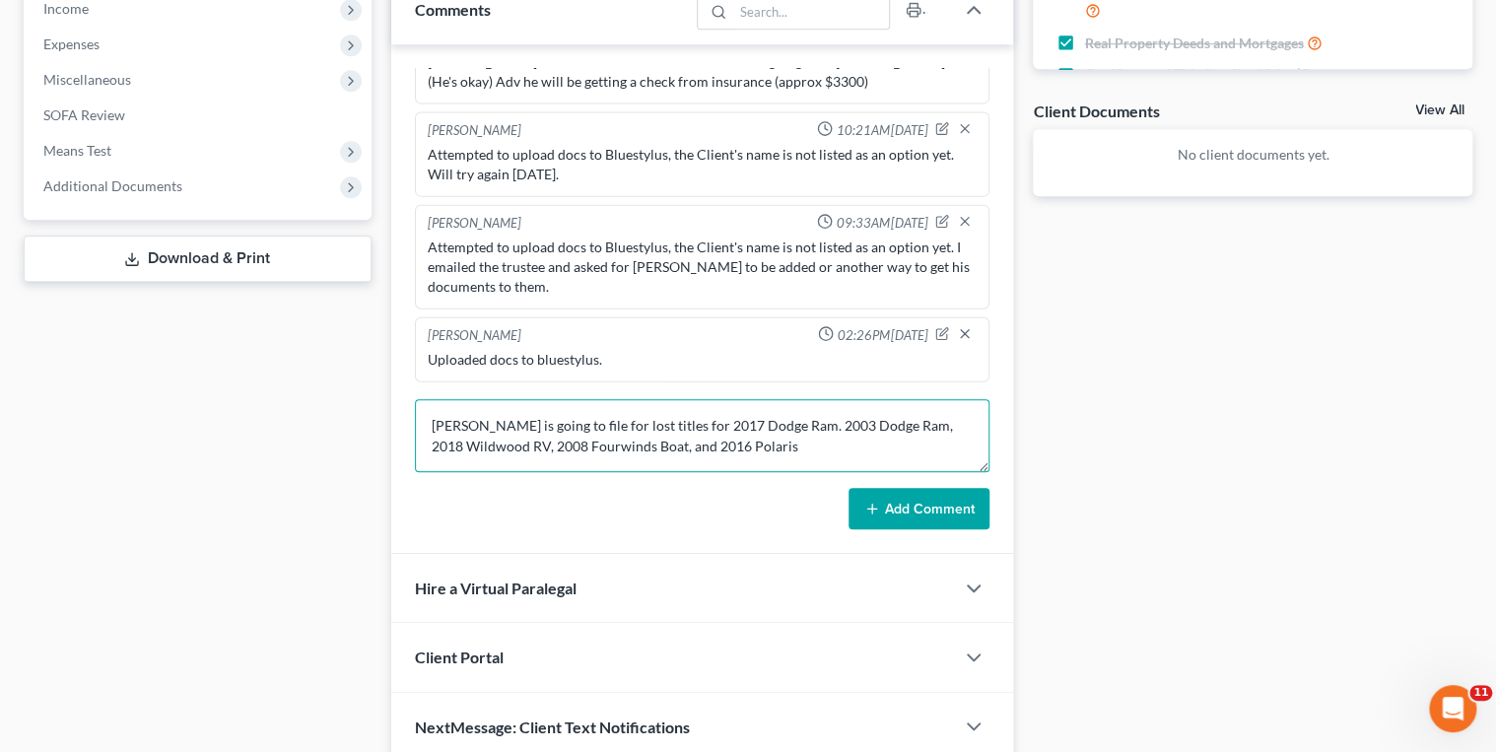
click at [695, 438] on textarea "[PERSON_NAME] is going to file for lost titles for 2017 Dodge Ram. 2003 Dodge R…" at bounding box center [703, 435] width 576 height 73
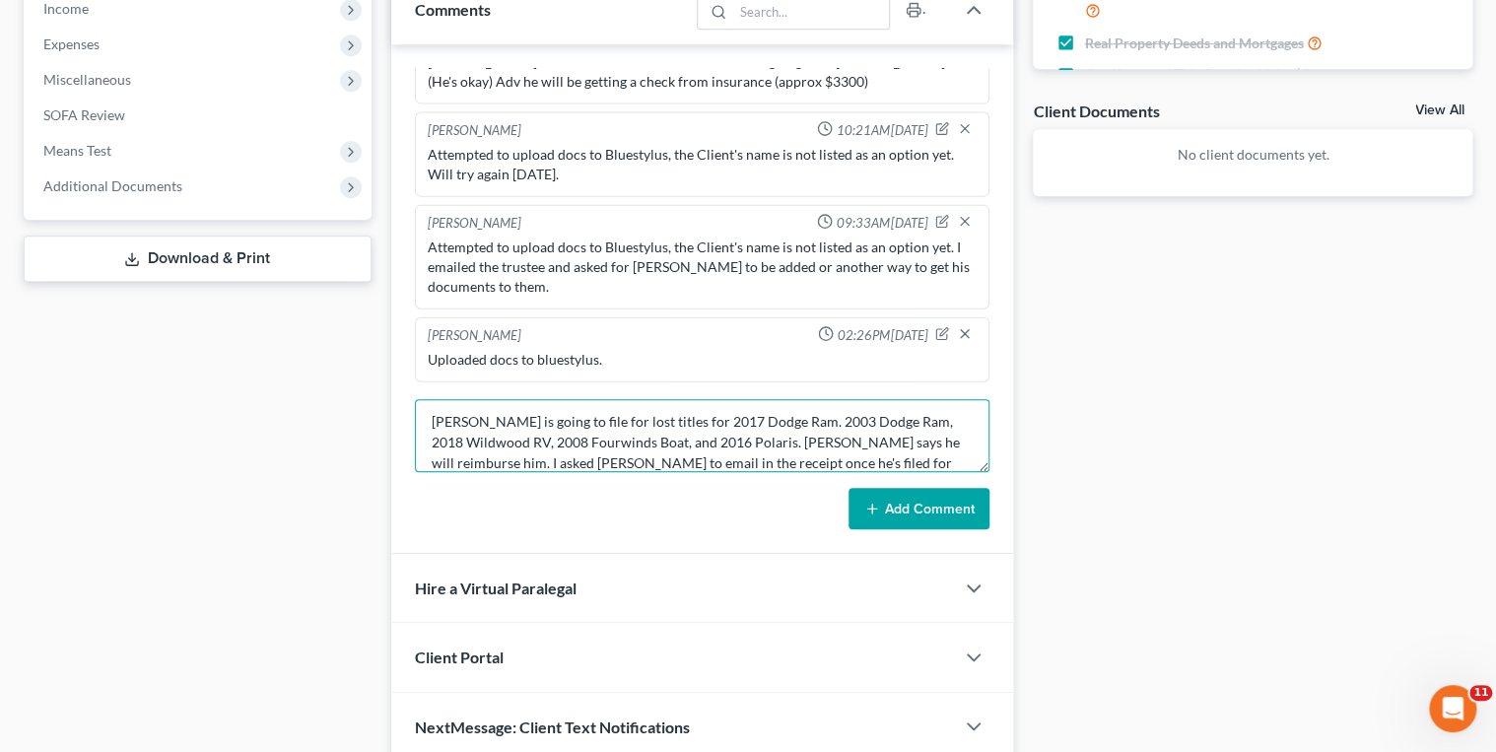
type textarea "[PERSON_NAME] is going to file for lost titles for 2017 Dodge Ram. 2003 Dodge R…"
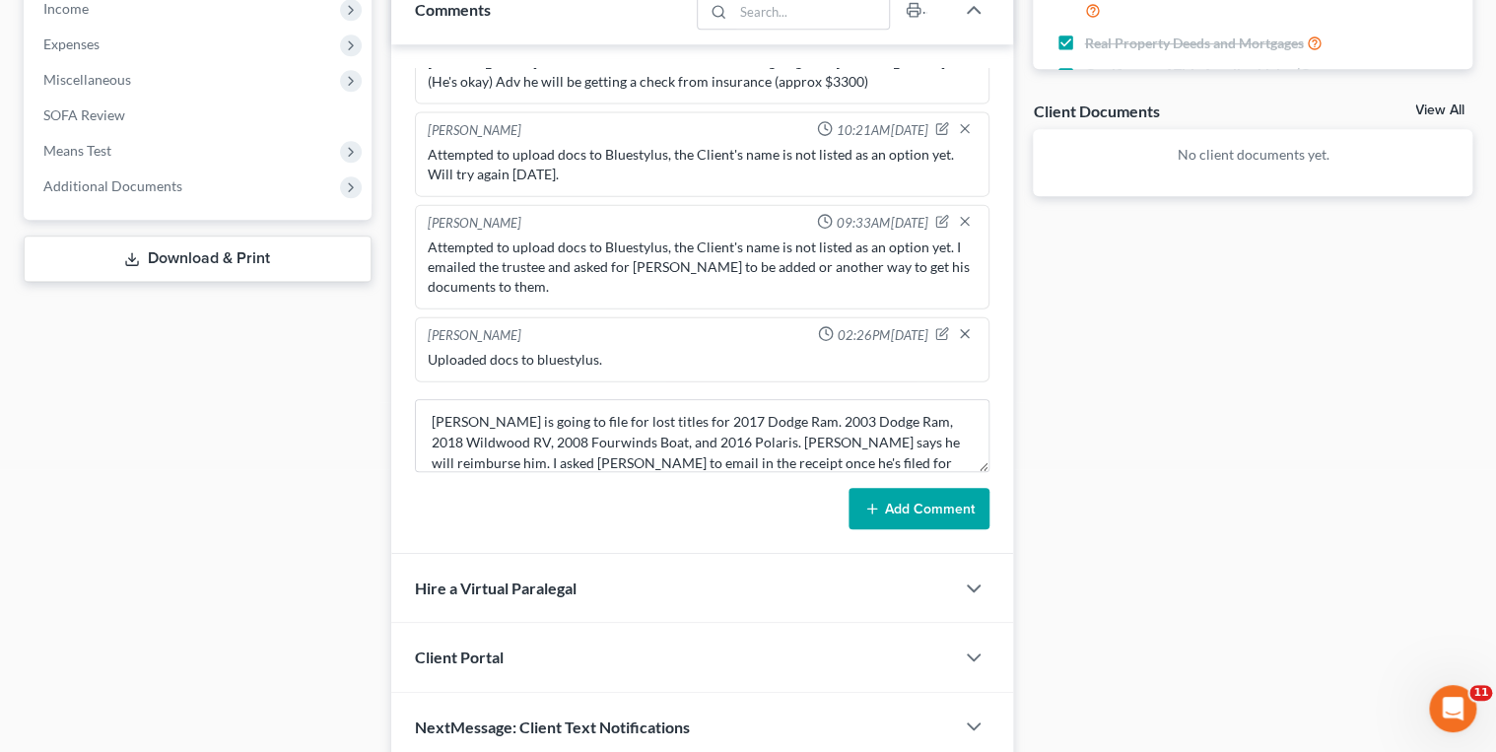
click at [863, 517] on button "Add Comment" at bounding box center [919, 508] width 141 height 41
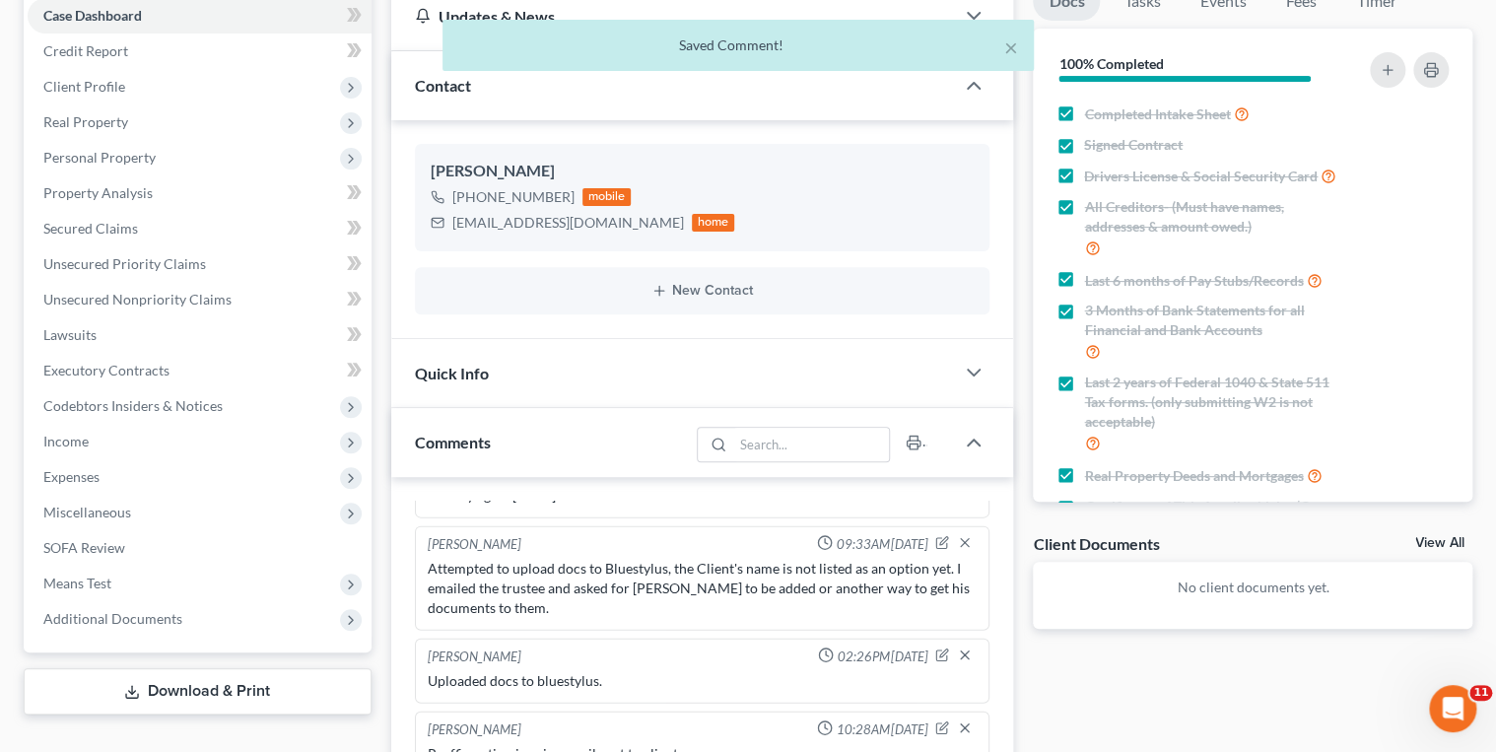
scroll to position [79, 0]
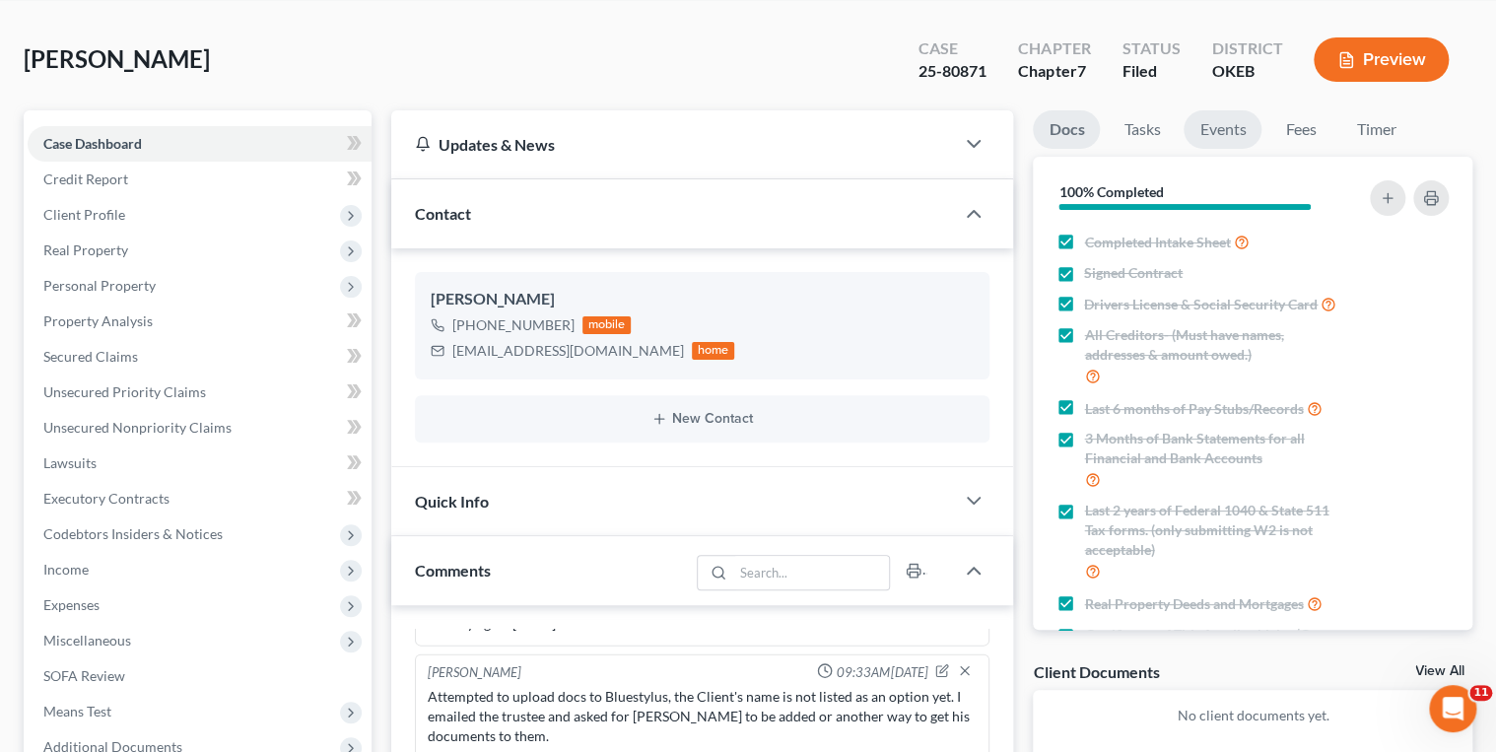
click at [1231, 129] on link "Events" at bounding box center [1223, 129] width 78 height 38
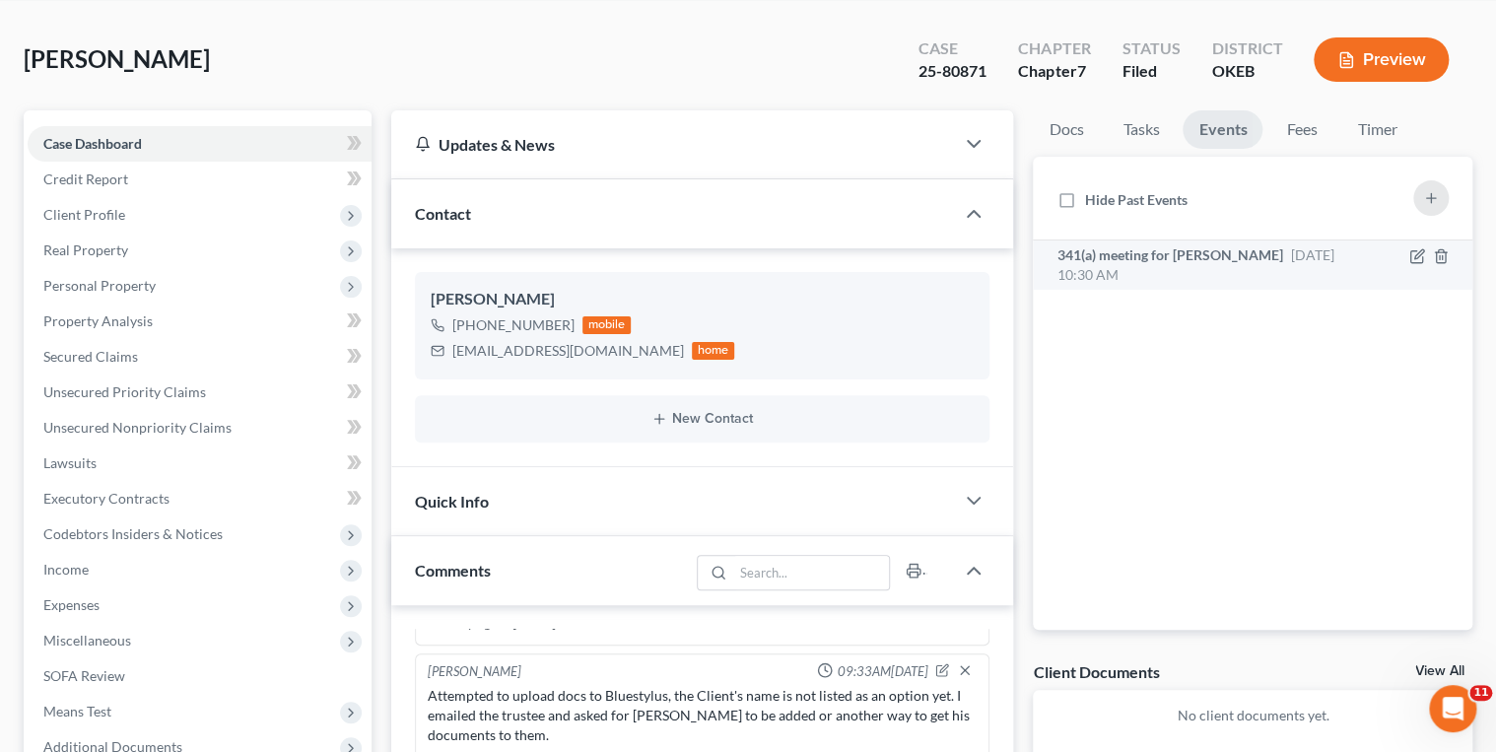
click at [1193, 260] on span "341(a) meeting for [PERSON_NAME]" at bounding box center [1170, 254] width 226 height 17
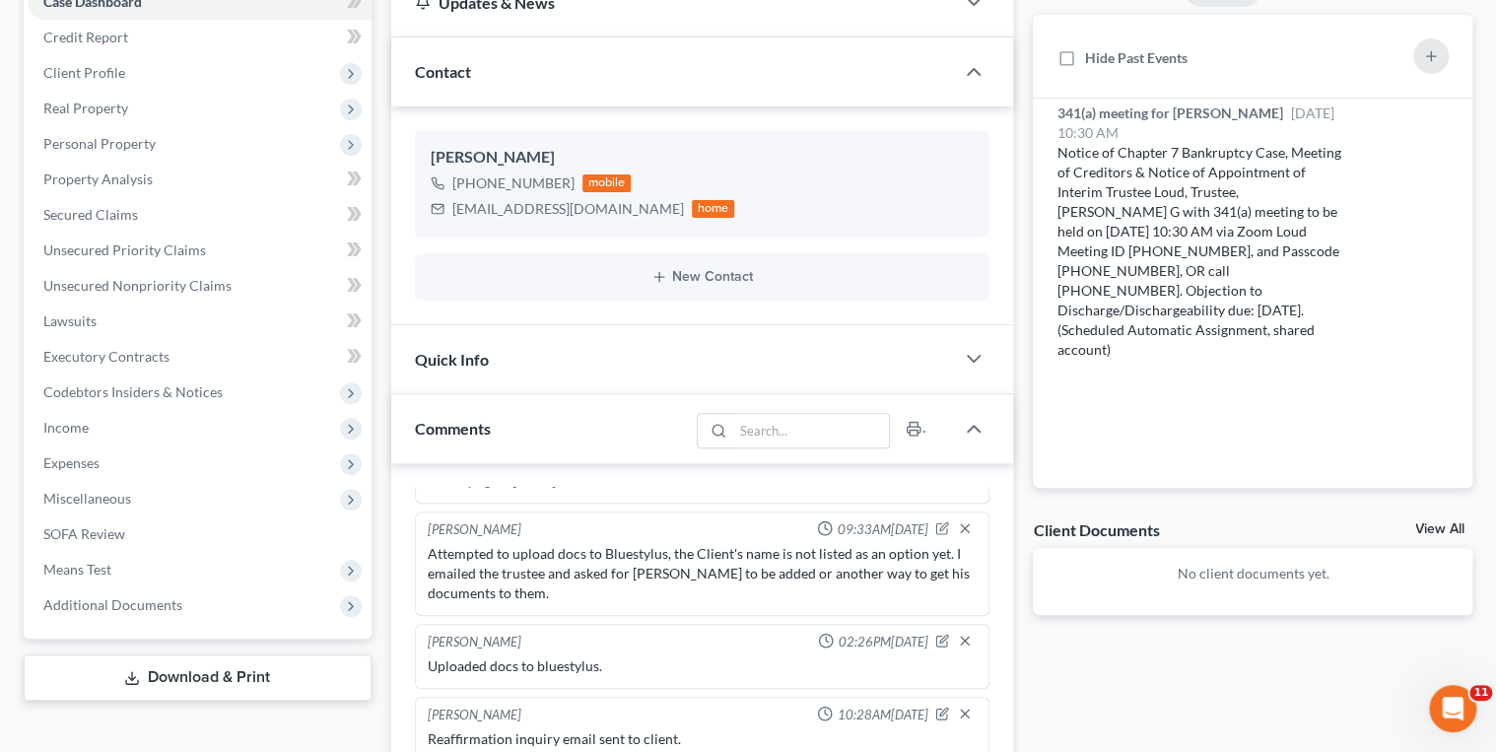
scroll to position [205, 0]
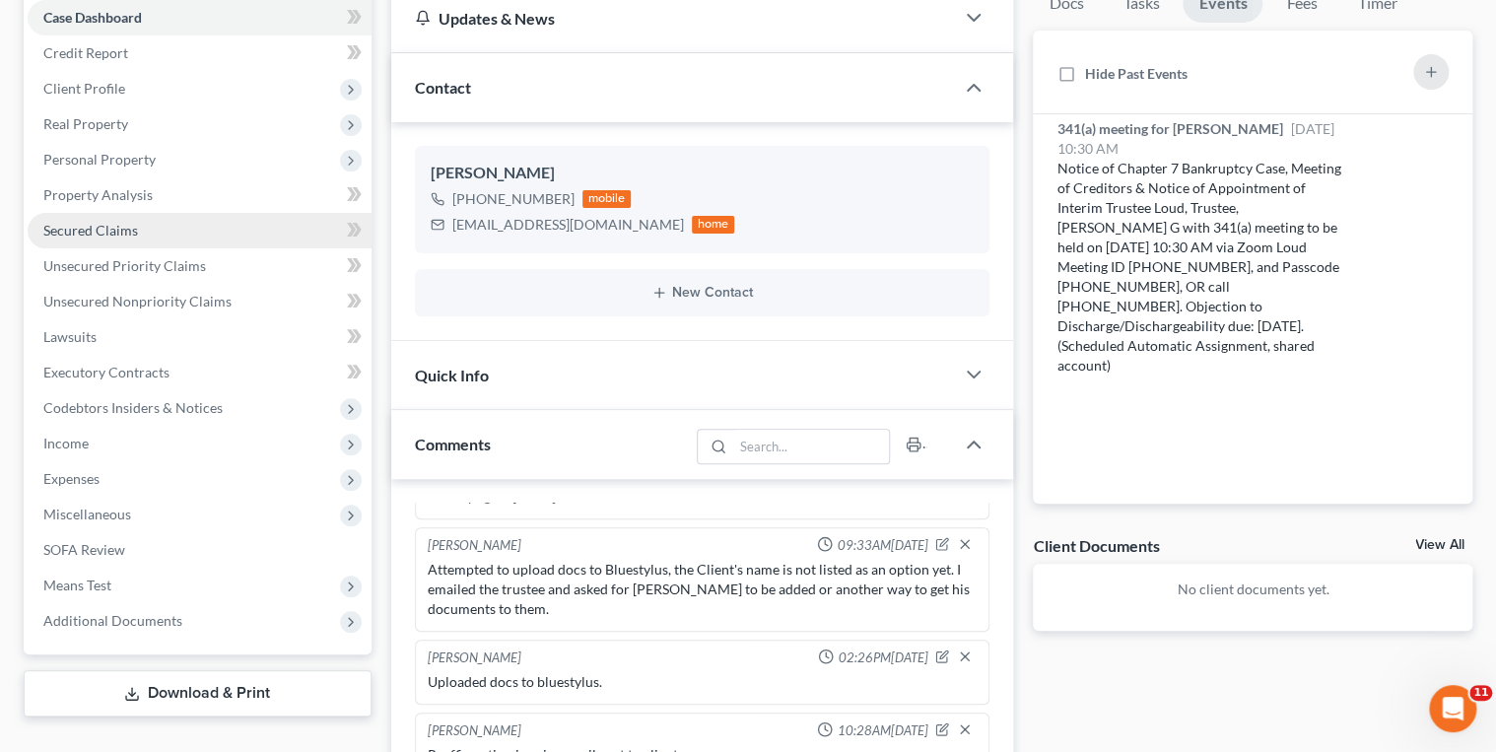
click at [135, 224] on span "Secured Claims" at bounding box center [90, 230] width 95 height 17
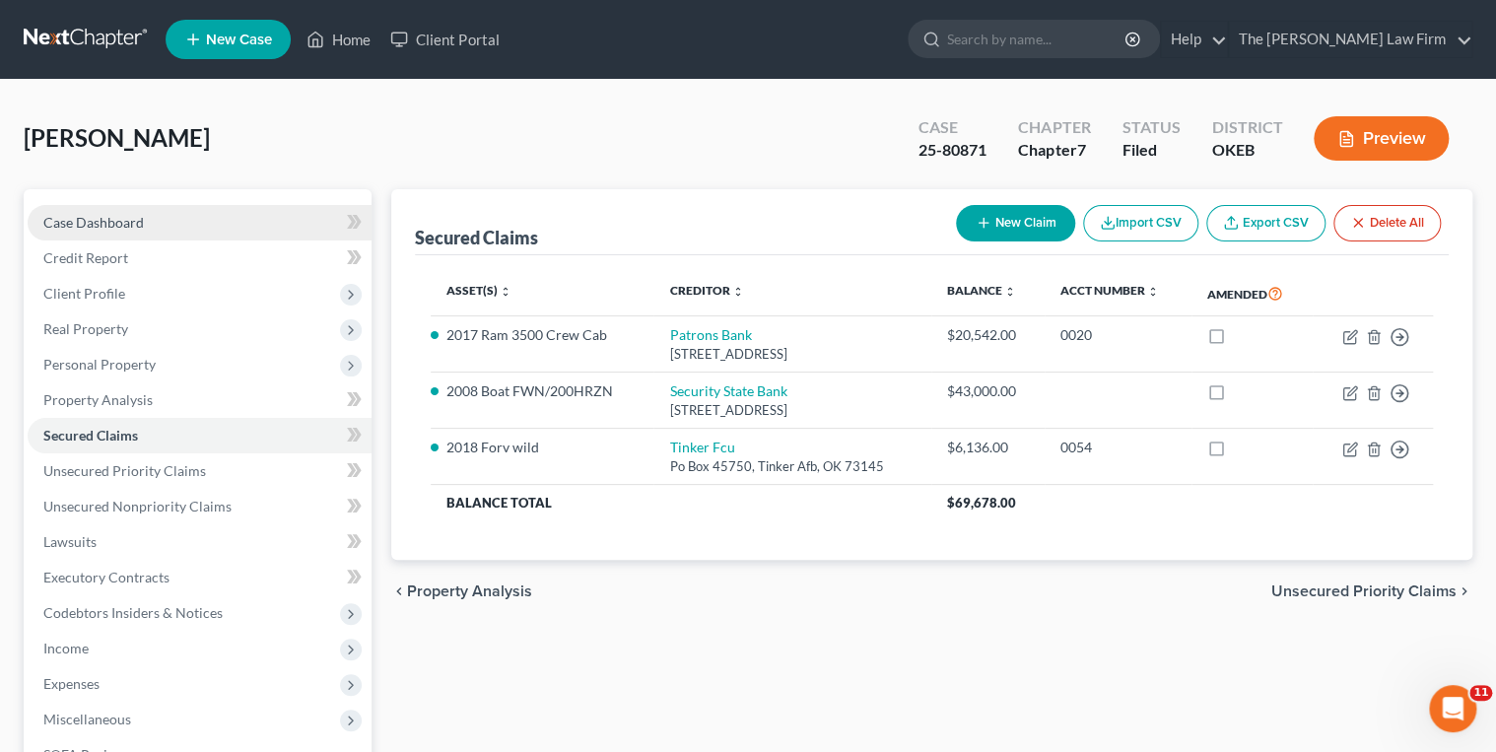
click at [166, 217] on link "Case Dashboard" at bounding box center [200, 222] width 344 height 35
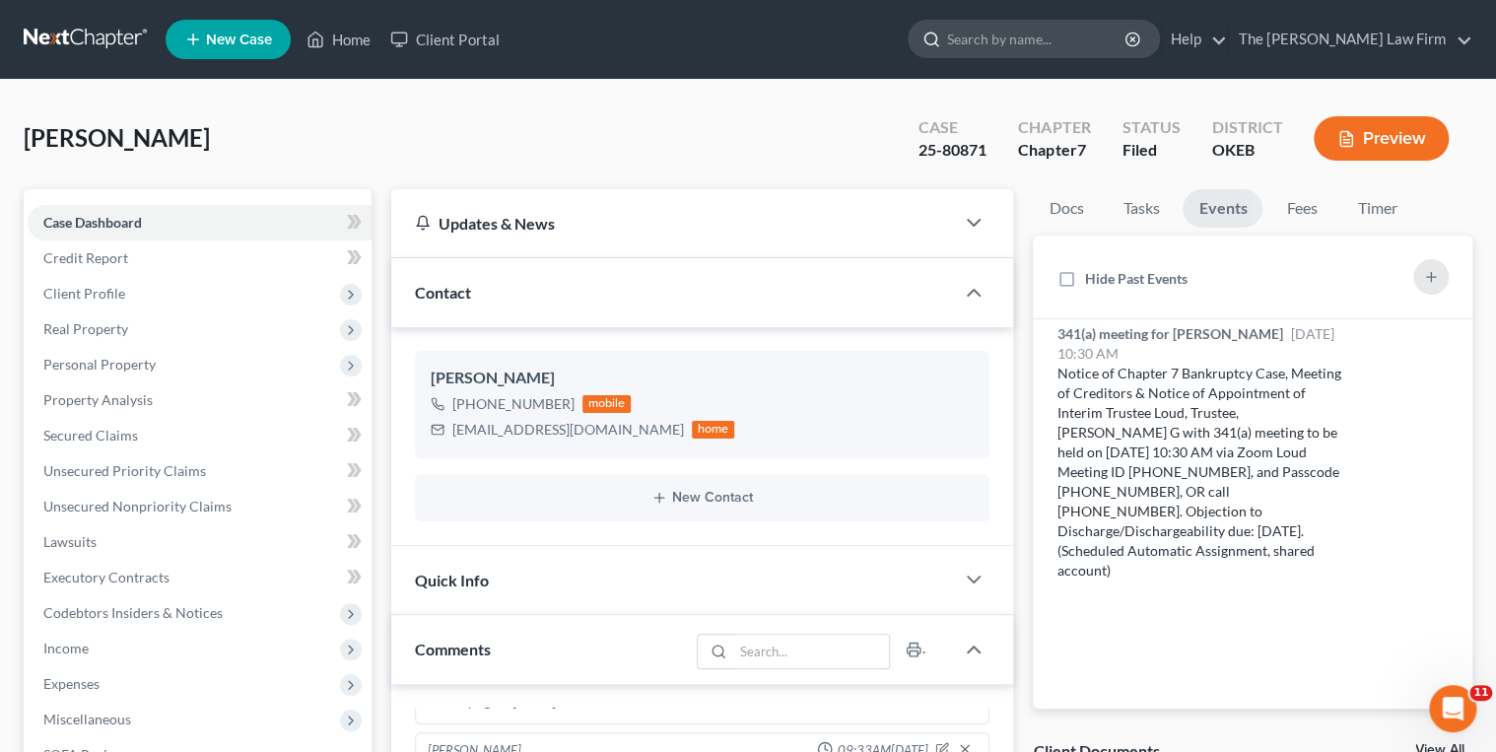
click at [1037, 39] on input "search" at bounding box center [1037, 39] width 180 height 36
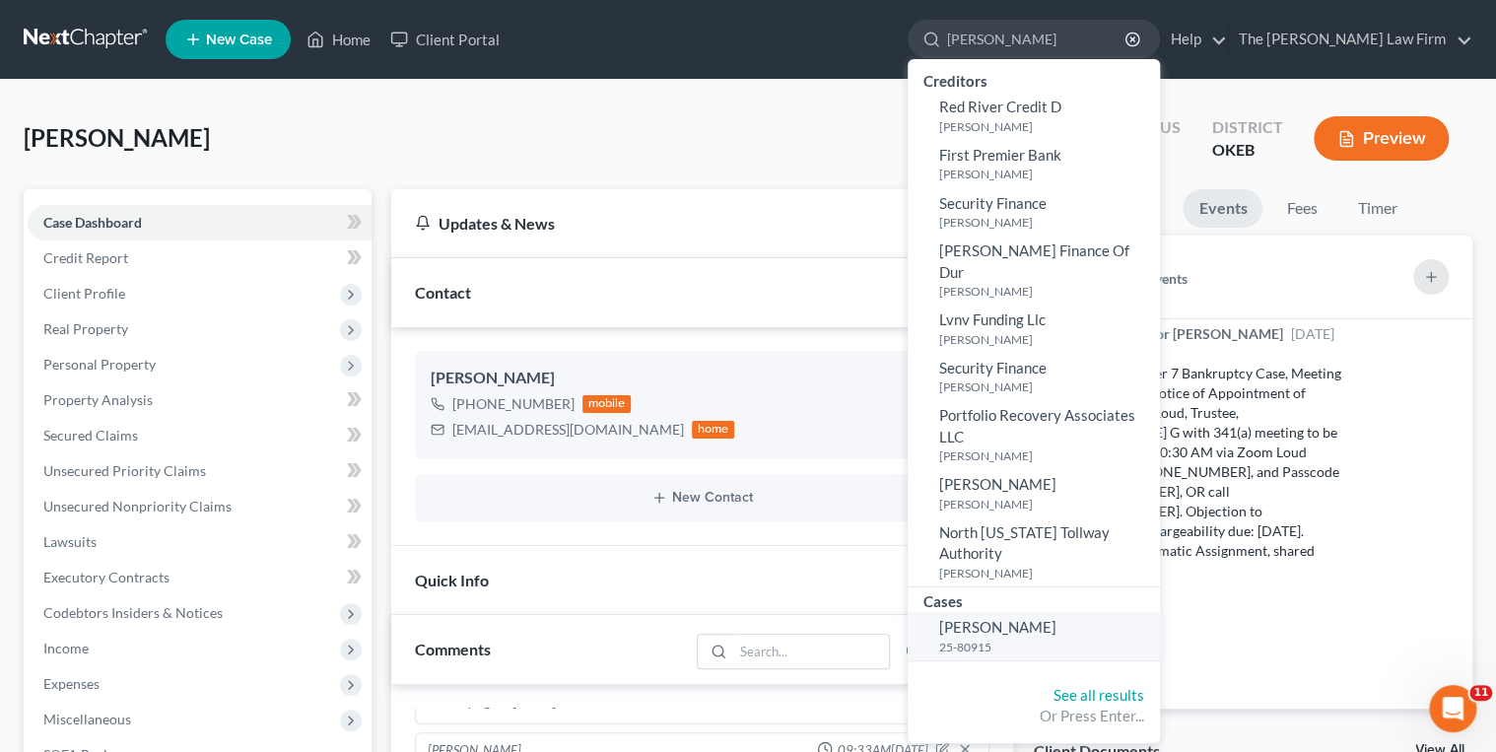
type input "[PERSON_NAME]"
click at [1057, 618] on span "[PERSON_NAME]" at bounding box center [997, 627] width 117 height 18
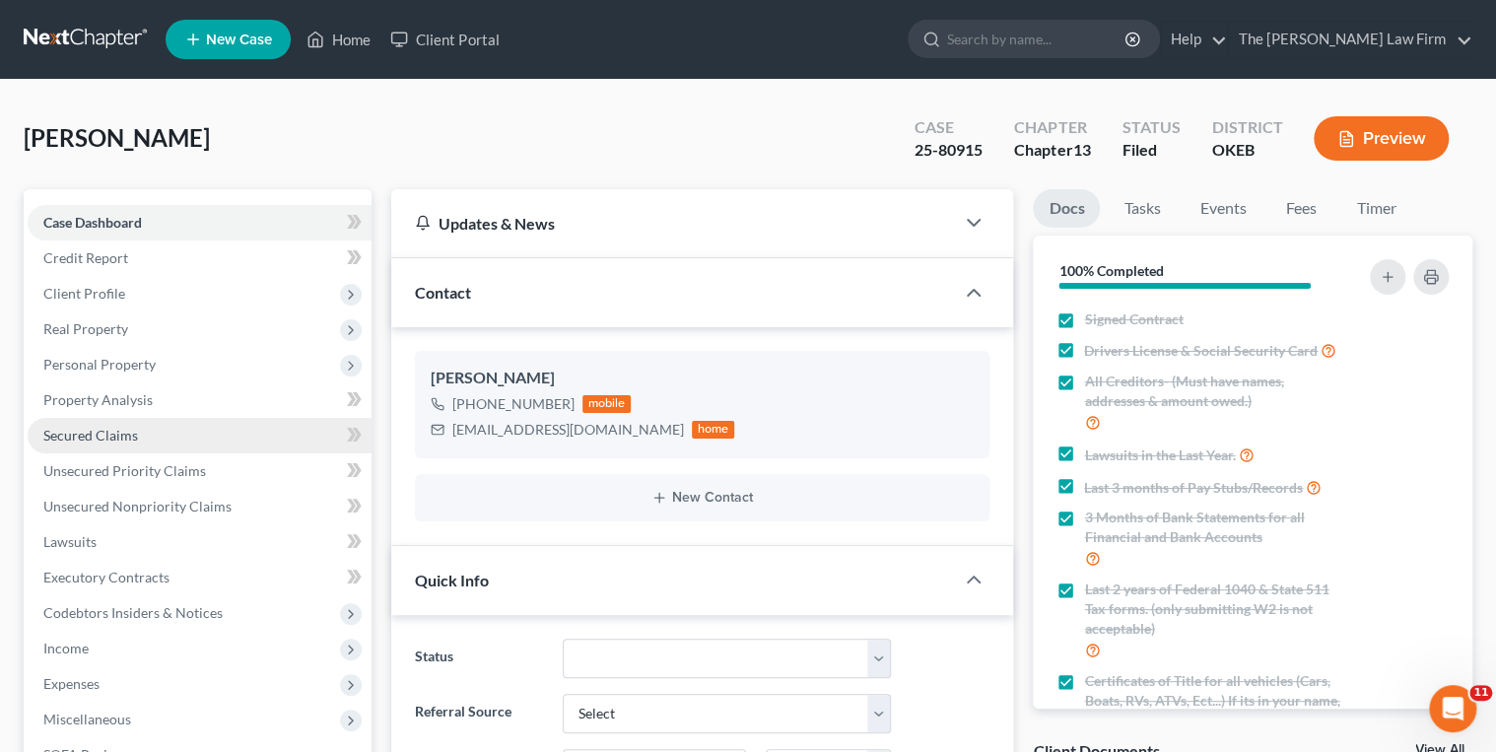
click at [202, 434] on link "Secured Claims" at bounding box center [200, 435] width 344 height 35
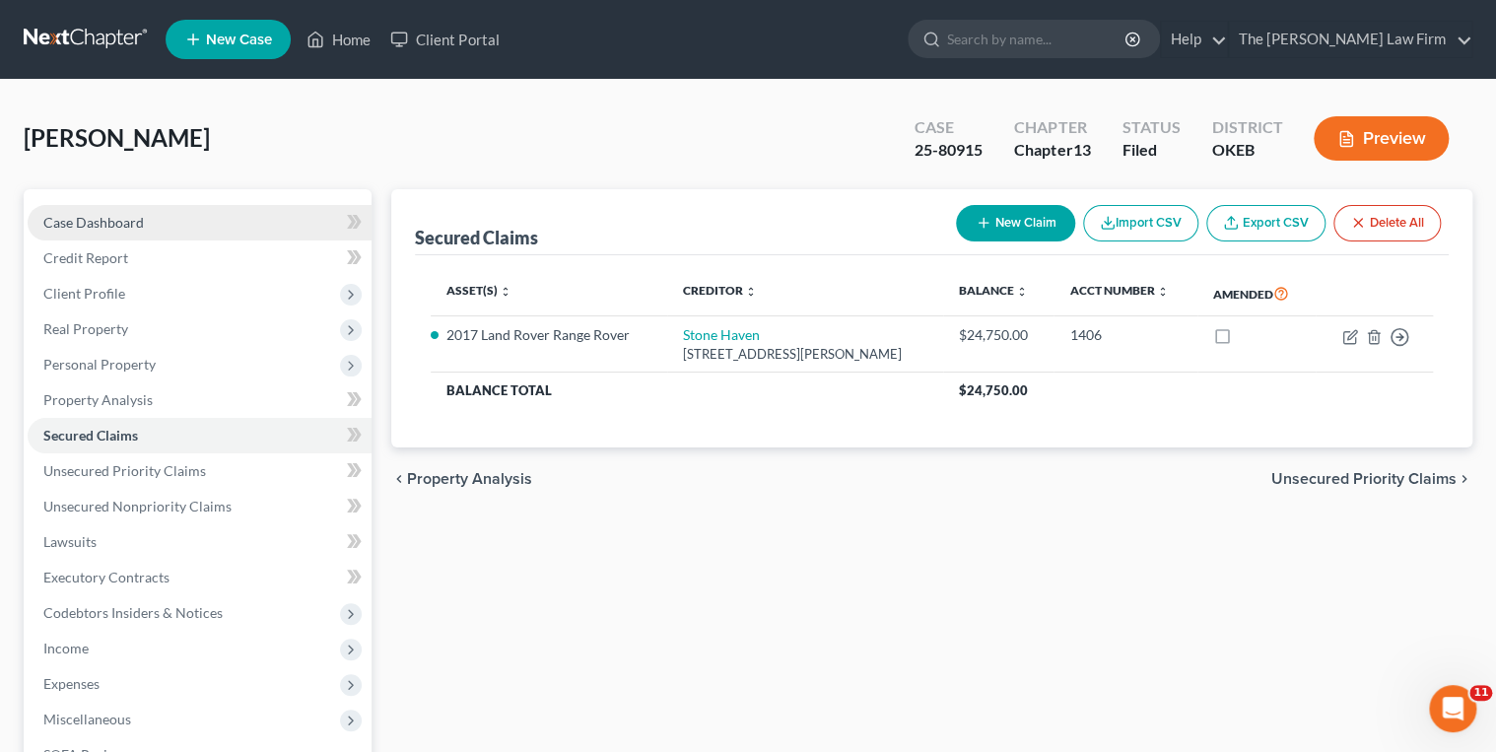
click at [213, 221] on link "Case Dashboard" at bounding box center [200, 222] width 344 height 35
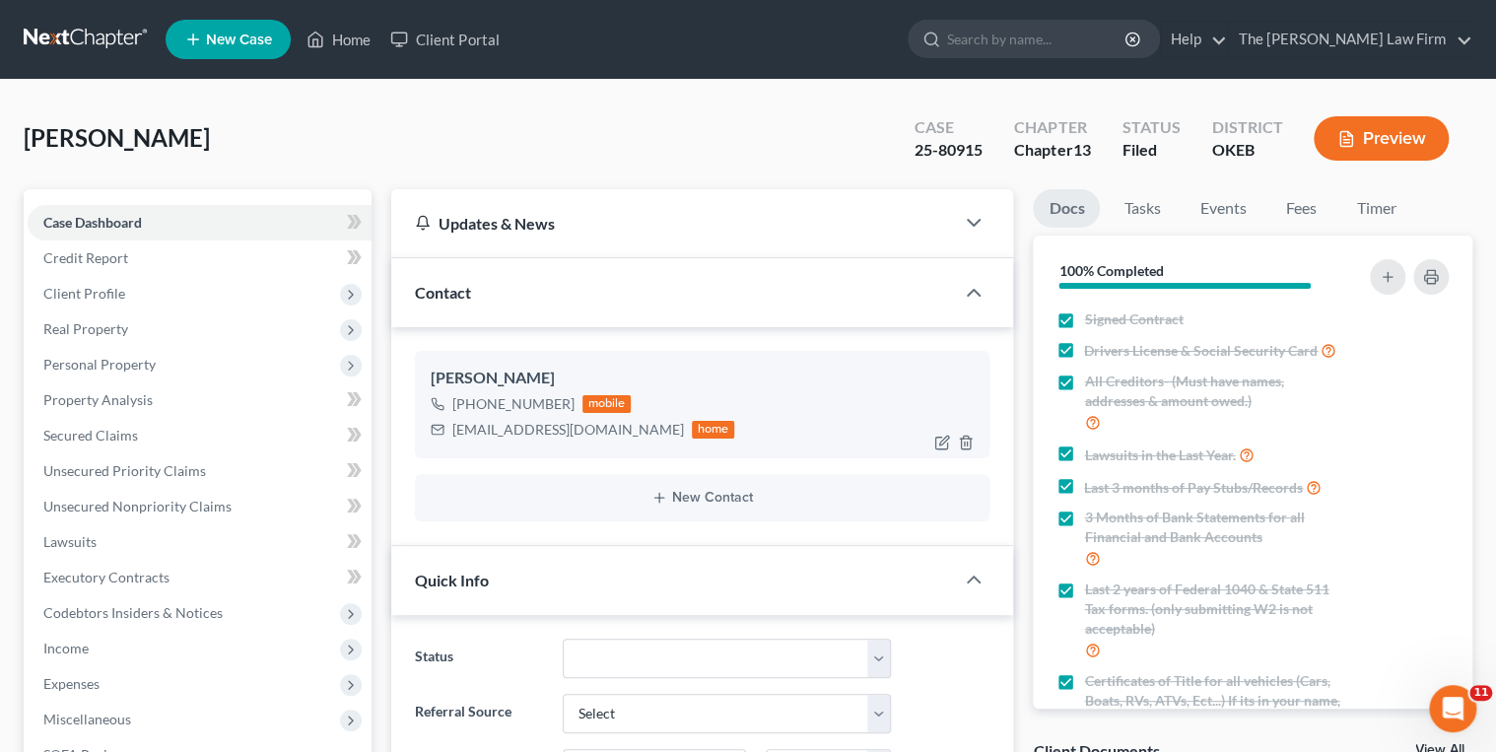
scroll to position [208, 0]
click at [497, 425] on div "[EMAIL_ADDRESS][DOMAIN_NAME]" at bounding box center [568, 430] width 232 height 20
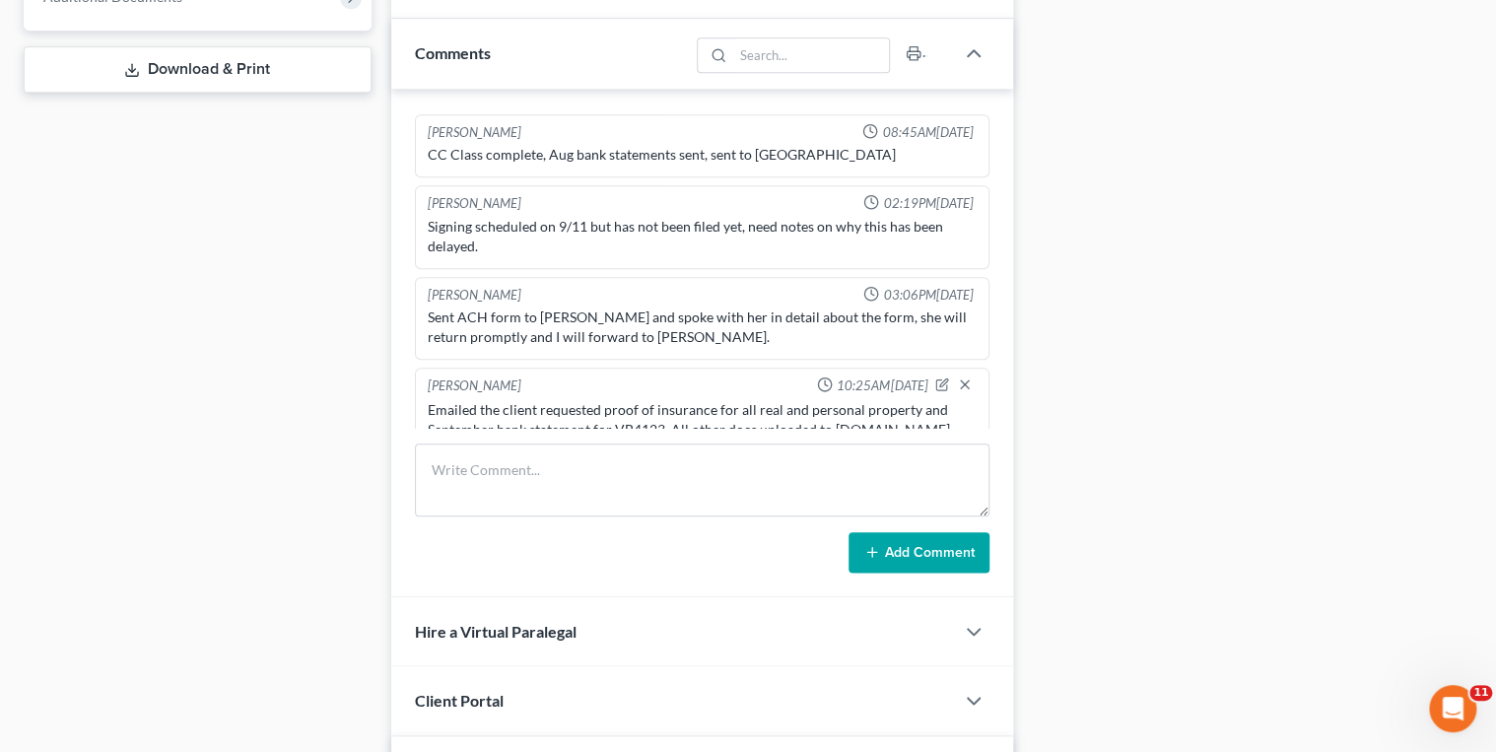
scroll to position [891, 0]
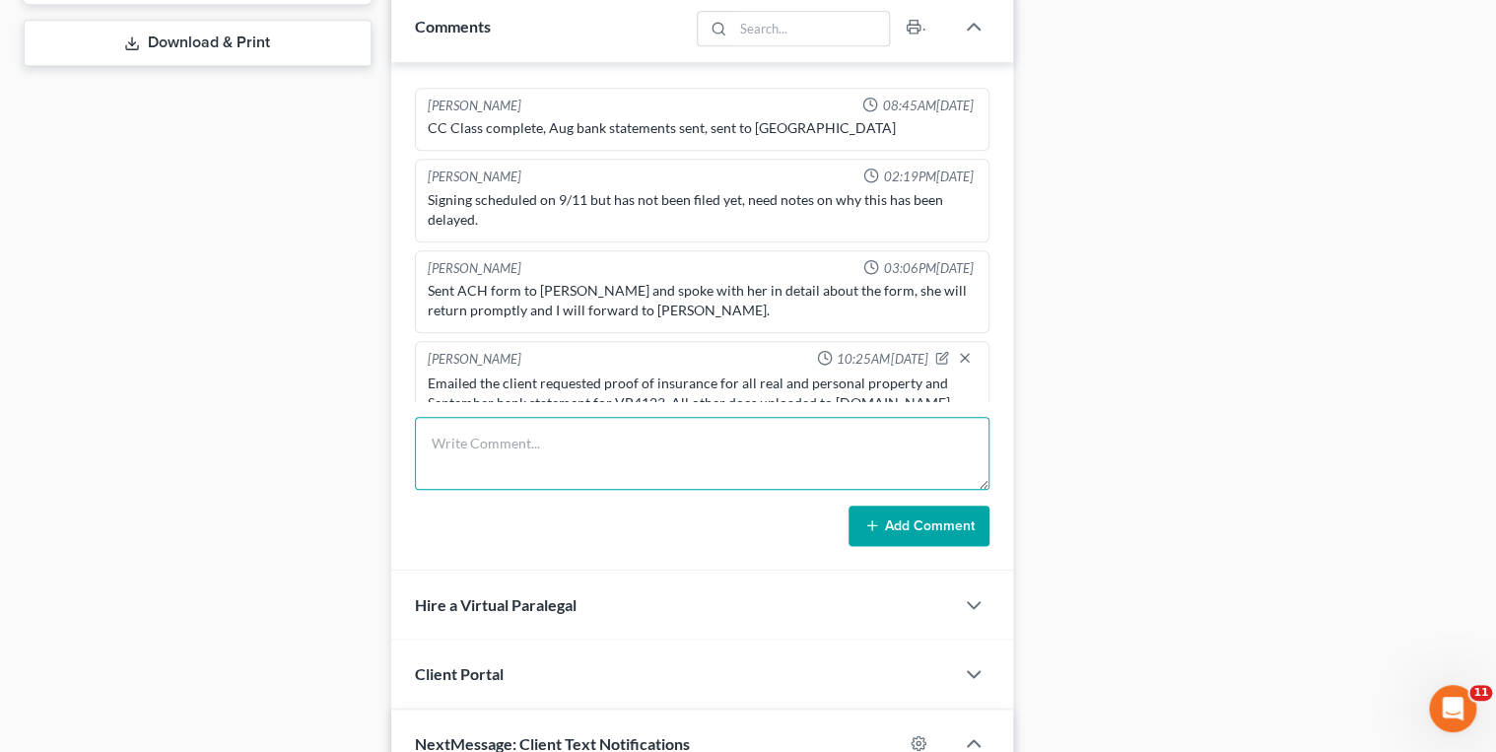
click at [672, 434] on textarea at bounding box center [703, 453] width 576 height 73
type textarea "Reaff inquiry email sent"
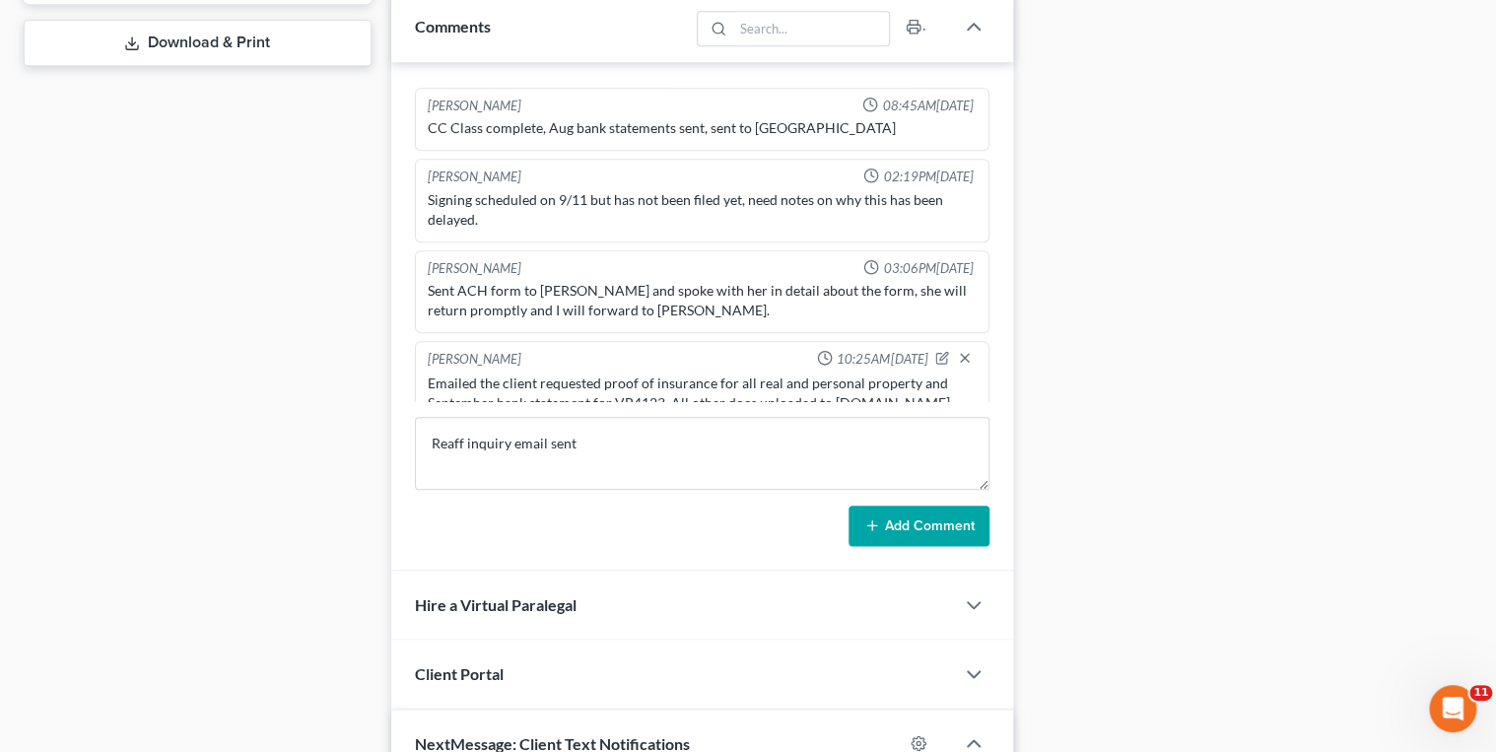
click at [900, 527] on button "Add Comment" at bounding box center [919, 526] width 141 height 41
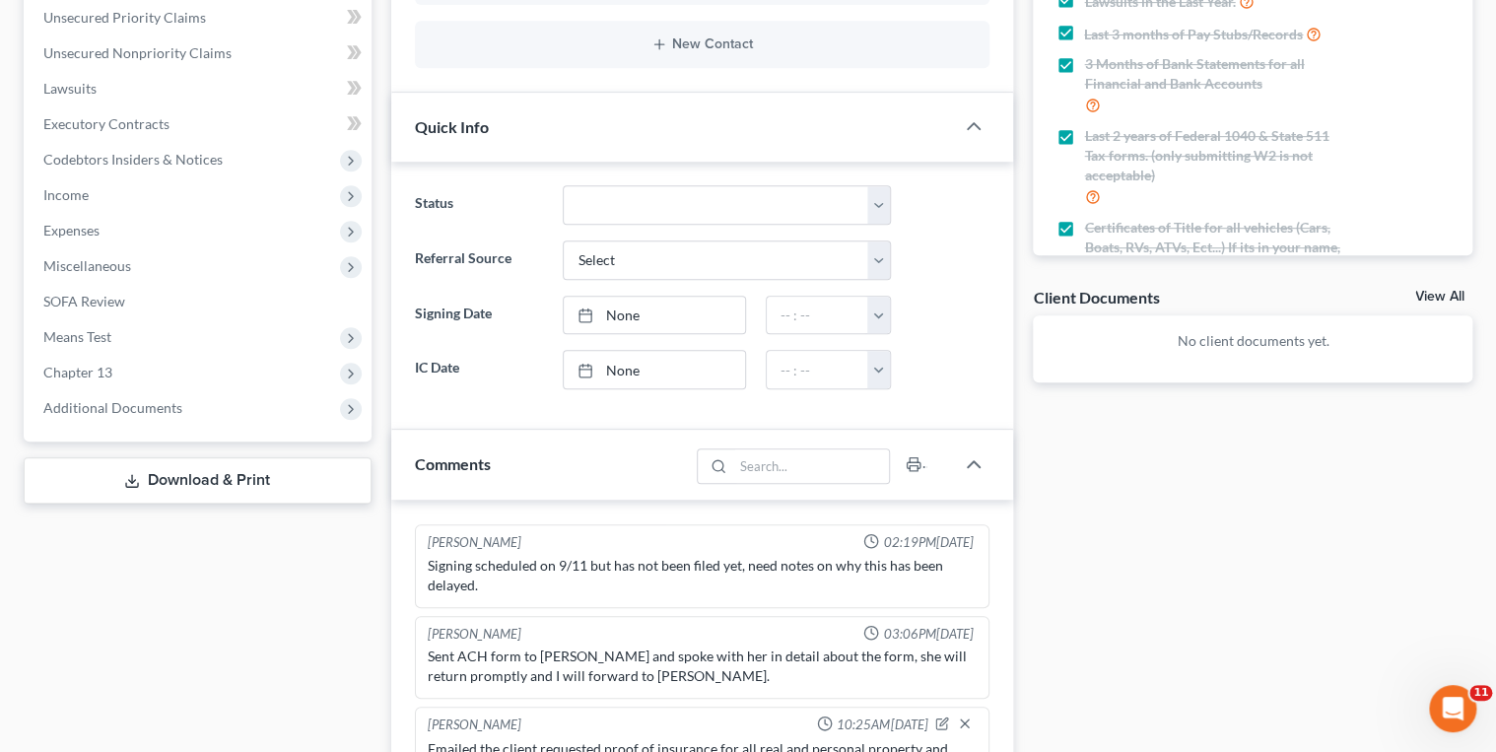
scroll to position [0, 0]
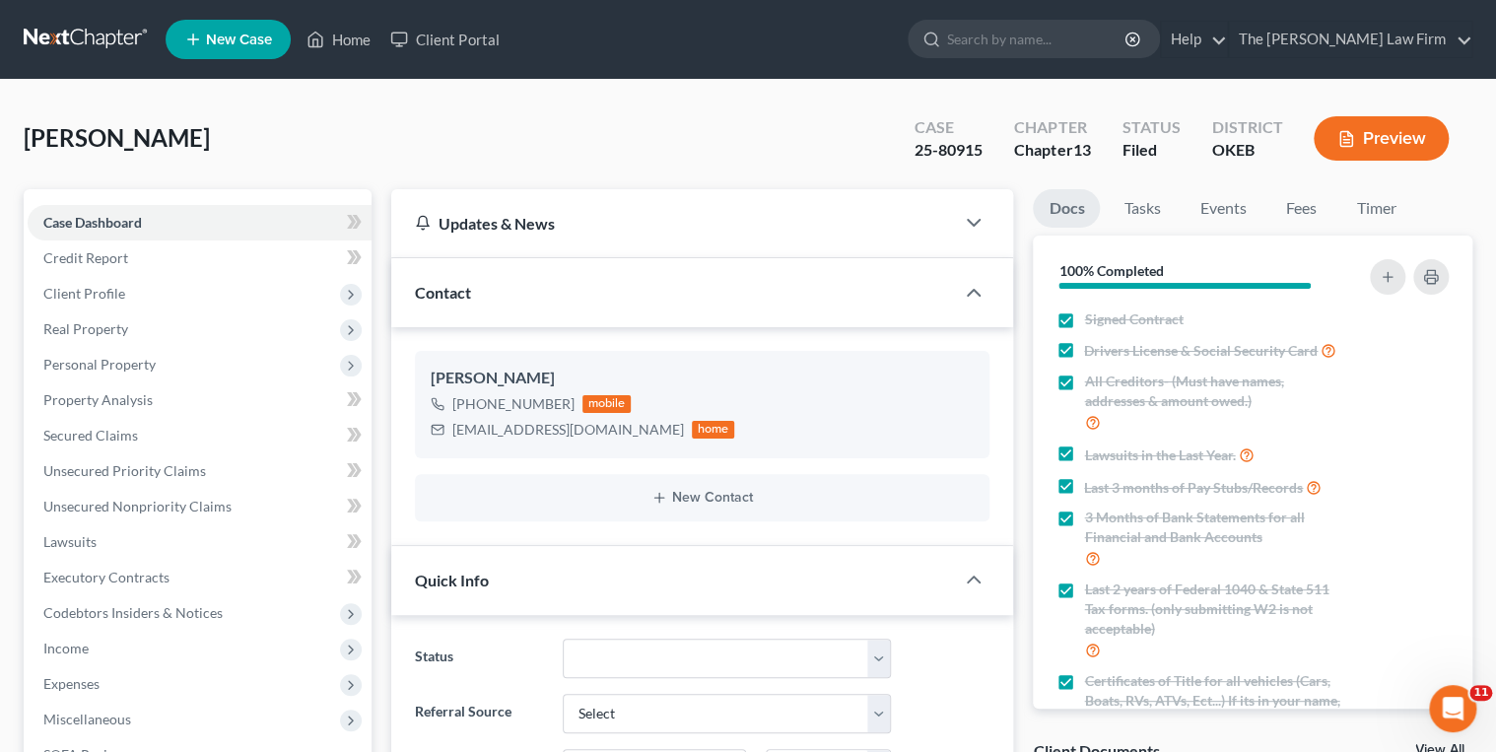
click at [123, 38] on link at bounding box center [87, 39] width 126 height 35
